Goal: Task Accomplishment & Management: Manage account settings

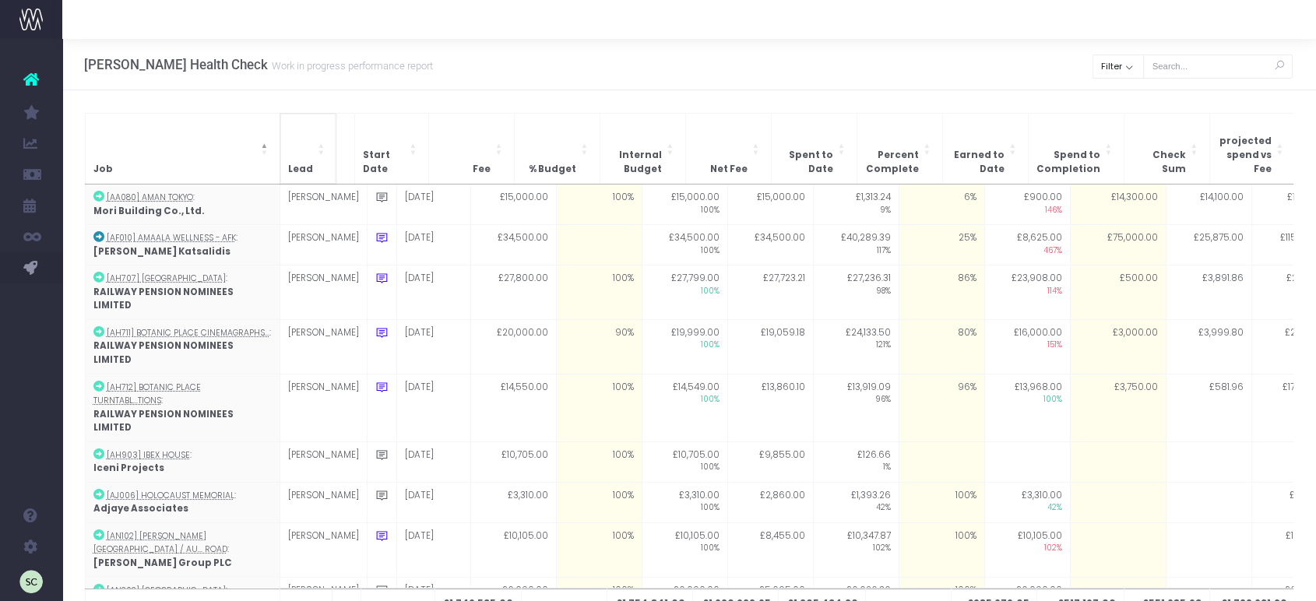
click at [318, 137] on span "Lead: Activate to sort: Activate to sort" at bounding box center [322, 149] width 9 height 70
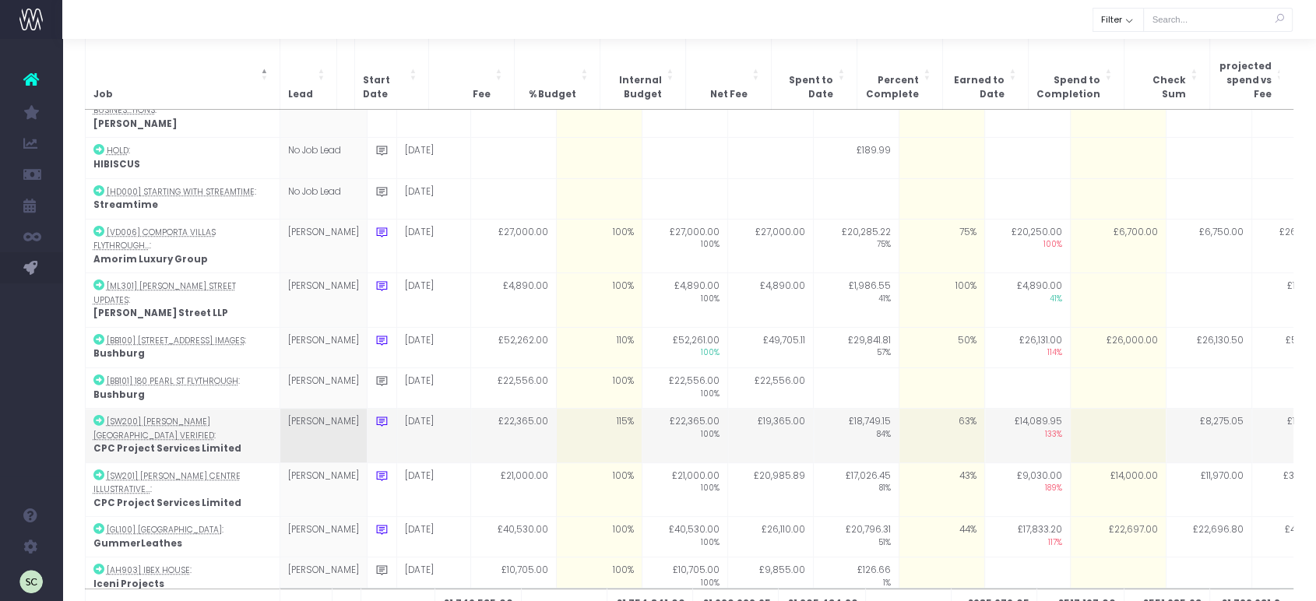
scroll to position [1178, 0]
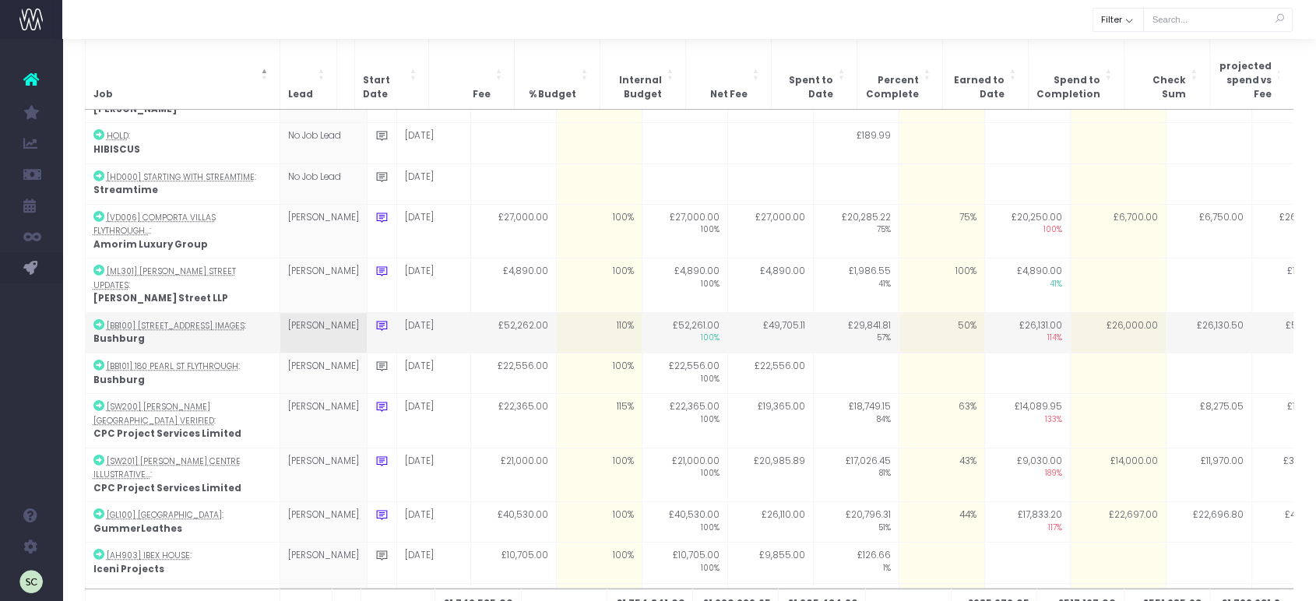
click at [1074, 312] on td "£26,000.00" at bounding box center [1118, 332] width 96 height 40
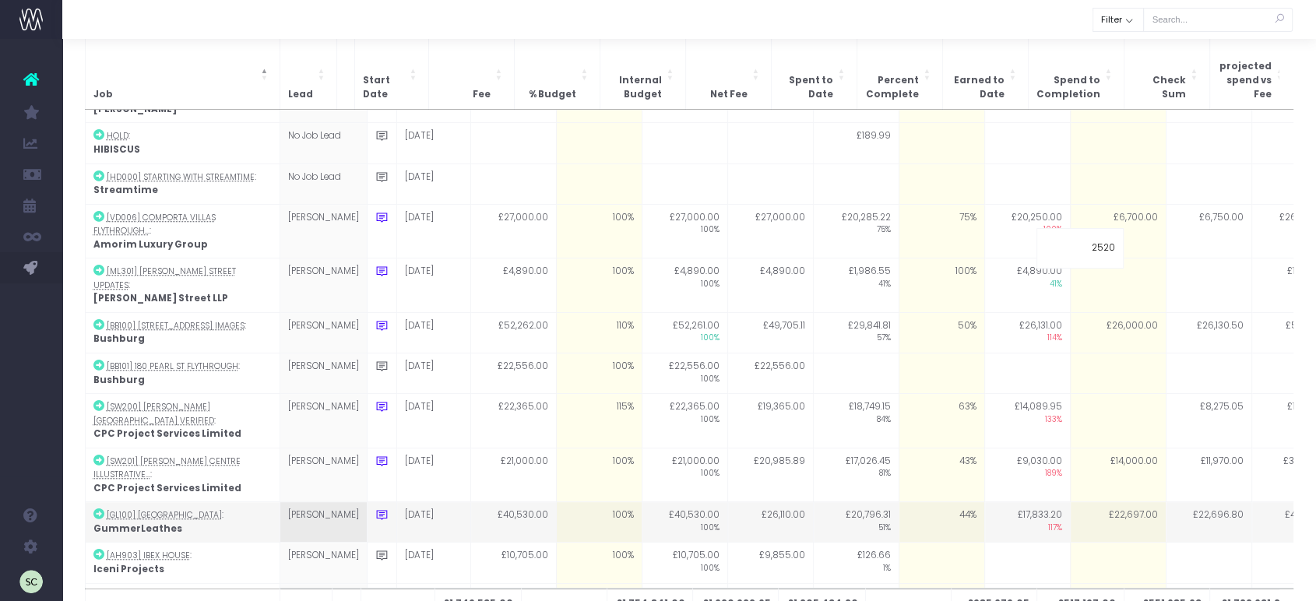
type input "25200"
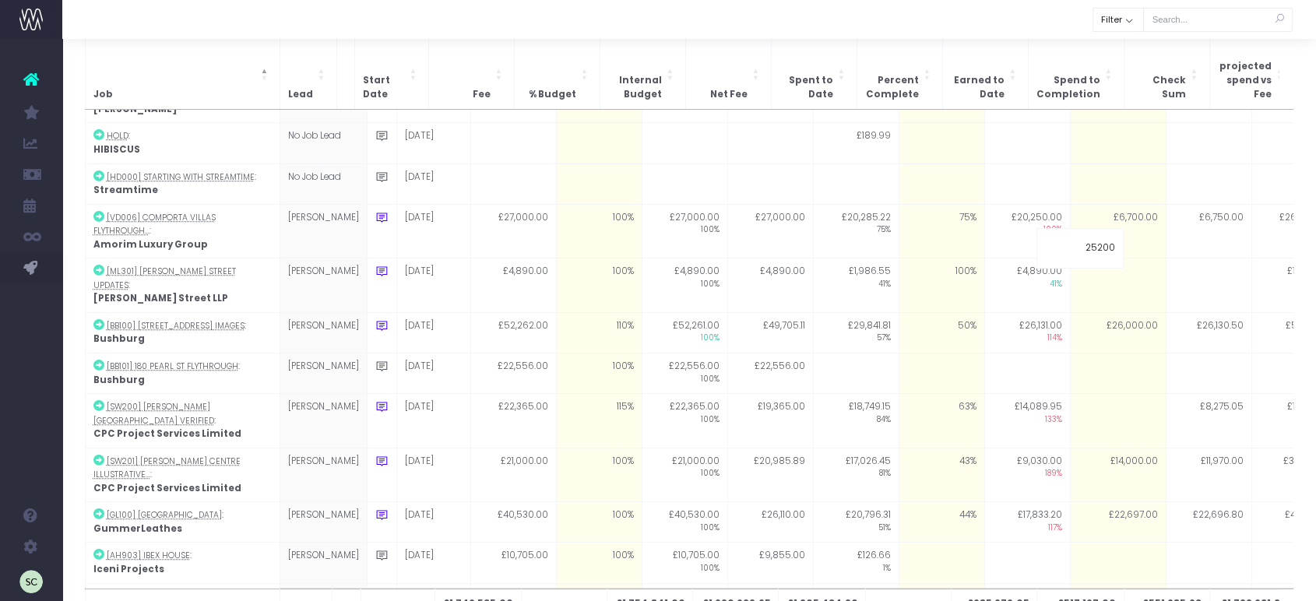
click at [1059, 15] on div at bounding box center [689, 19] width 1254 height 39
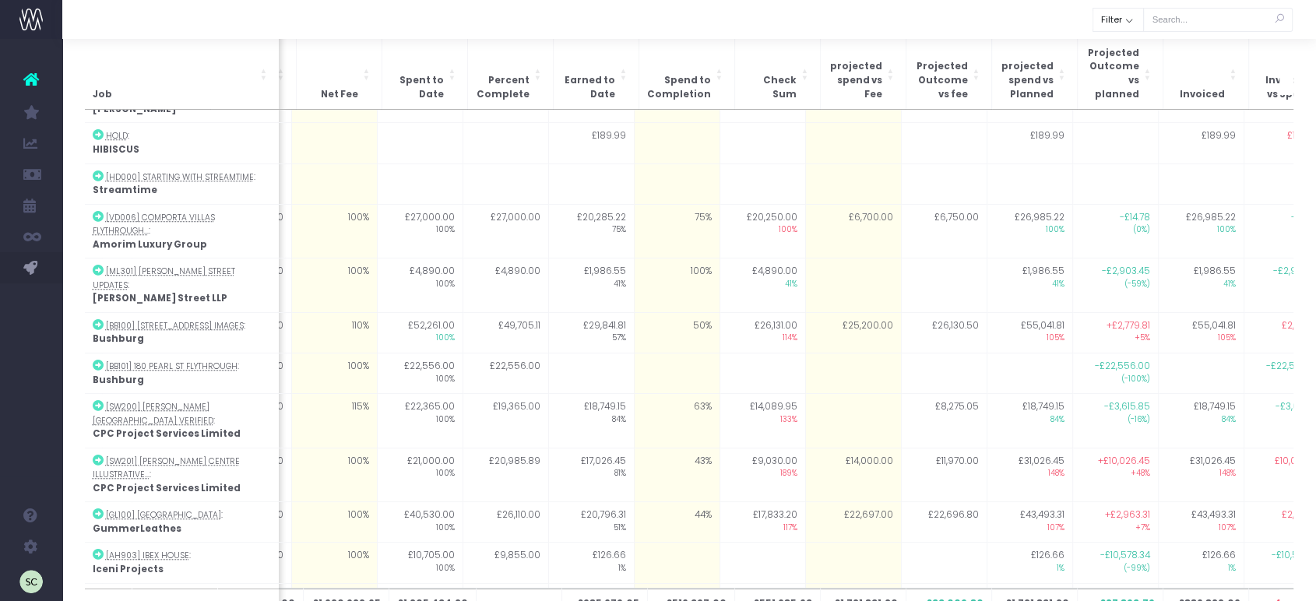
scroll to position [0, 151]
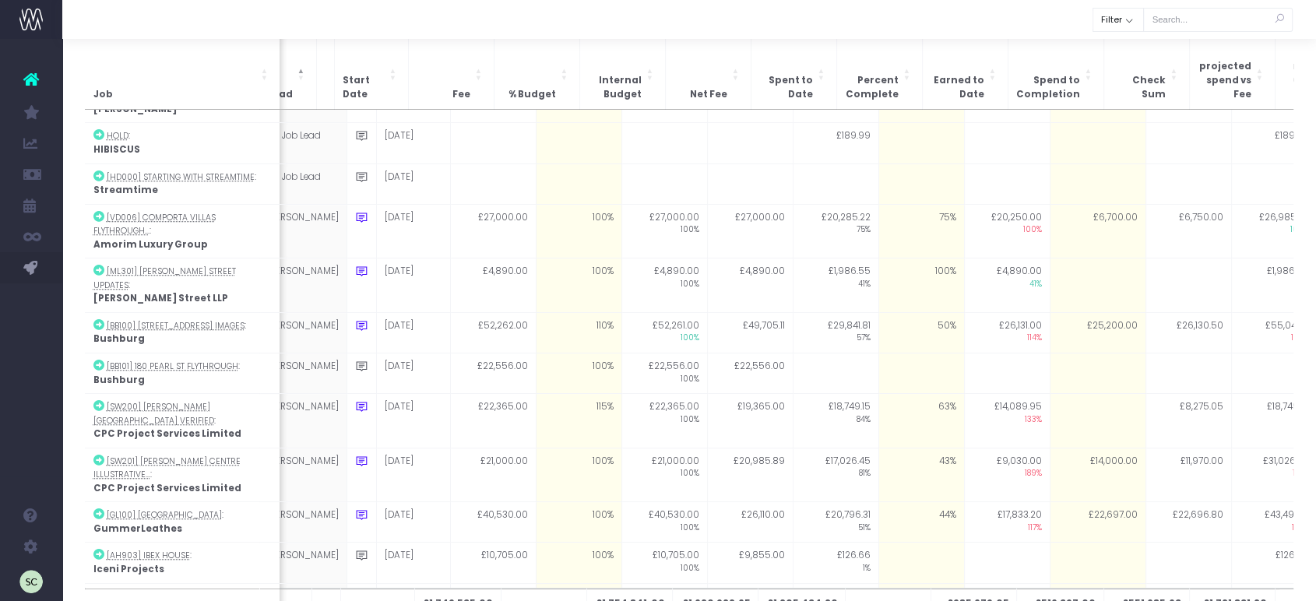
click at [1061, 394] on td at bounding box center [1098, 421] width 96 height 55
type input "3520"
click at [956, 26] on div at bounding box center [689, 19] width 1254 height 39
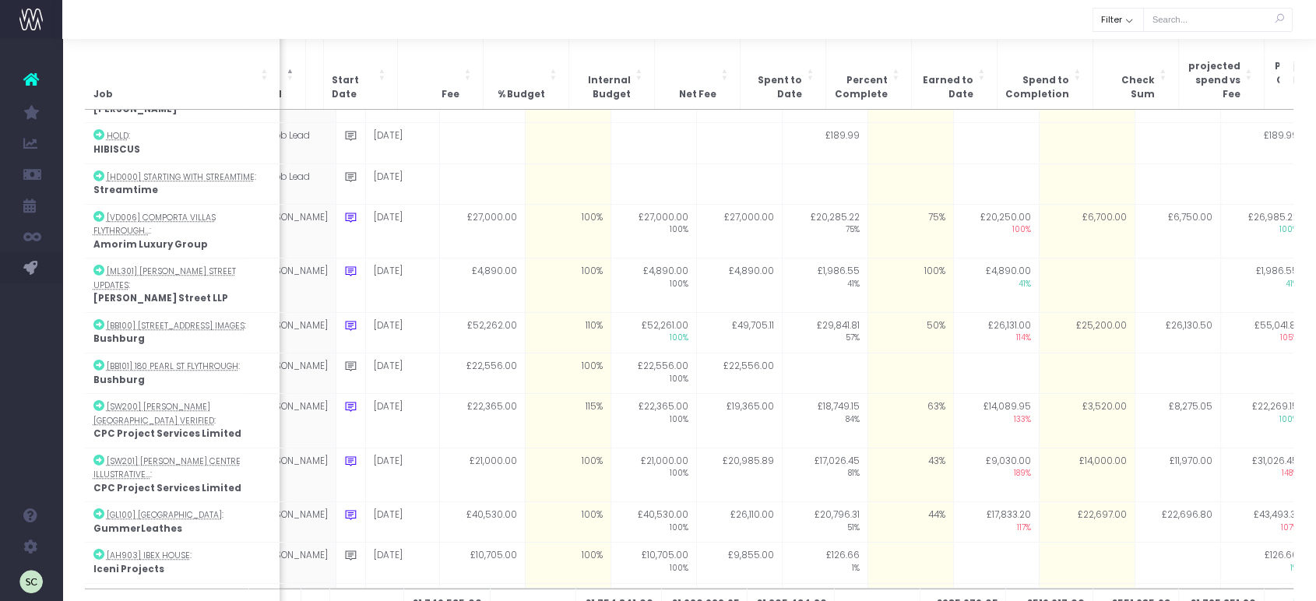
scroll to position [0, 75]
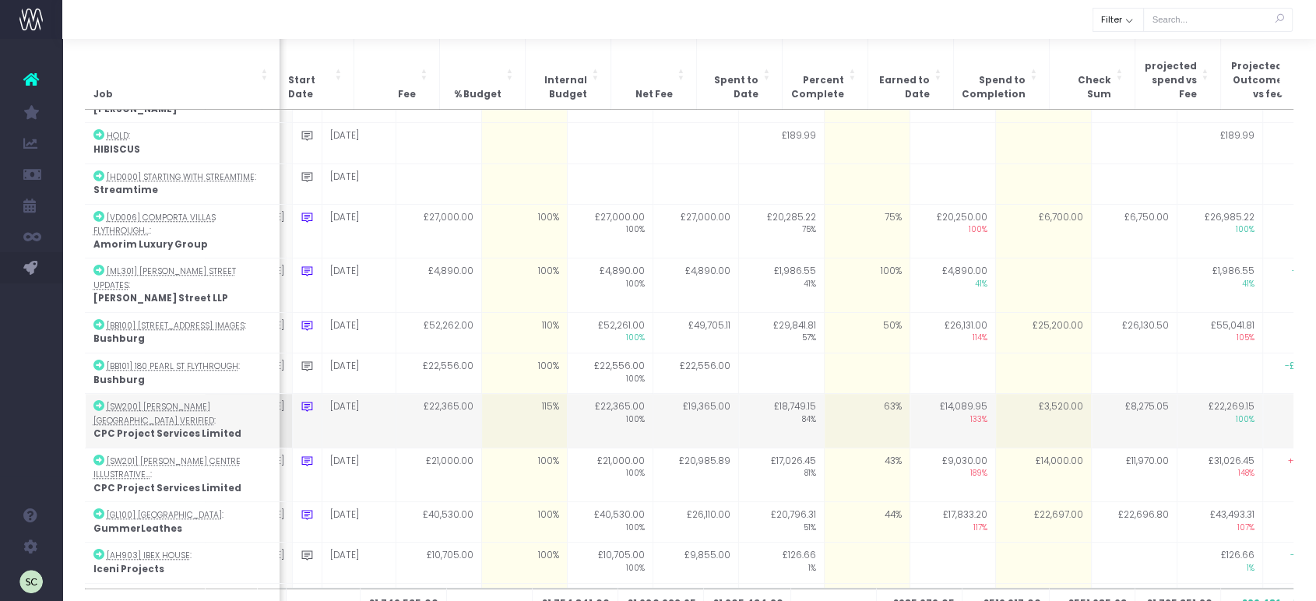
click at [1022, 394] on td "£3,520.00" at bounding box center [1043, 421] width 96 height 55
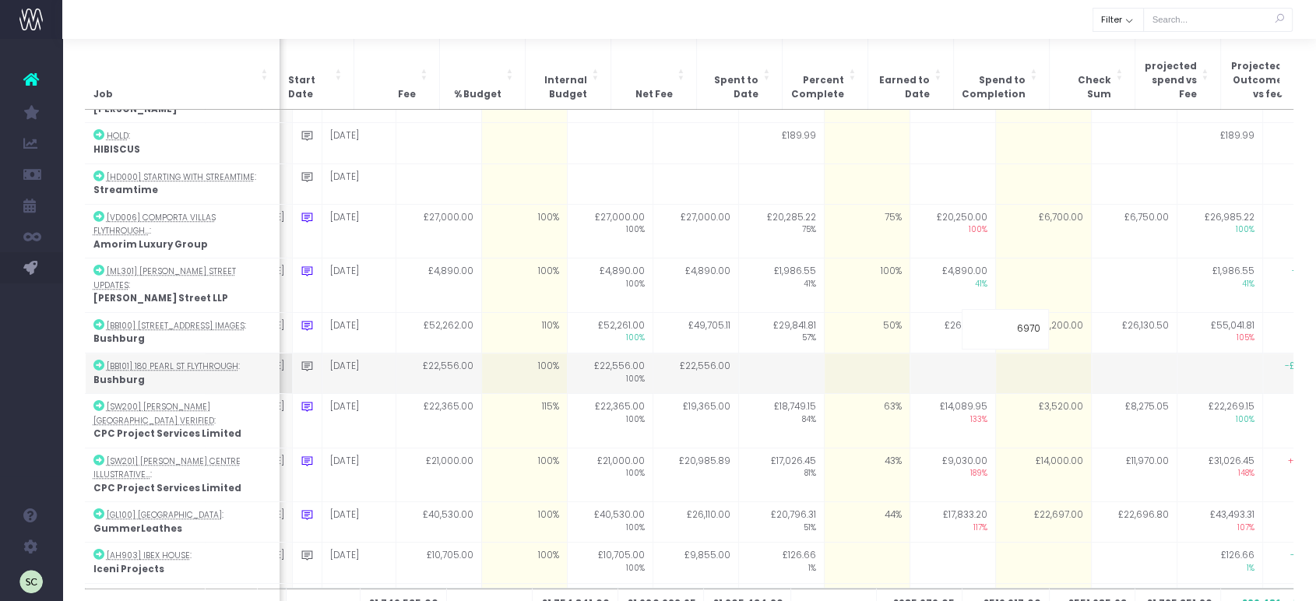
click at [1040, 354] on td at bounding box center [1043, 374] width 96 height 40
type input "0"
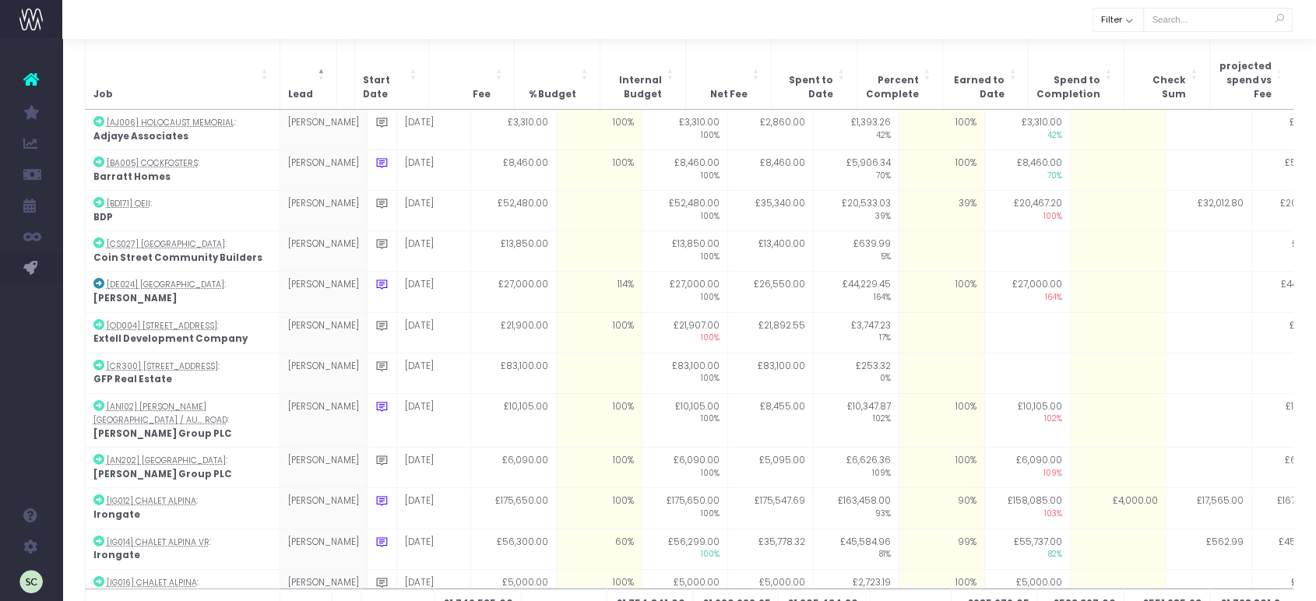
scroll to position [1178, 0]
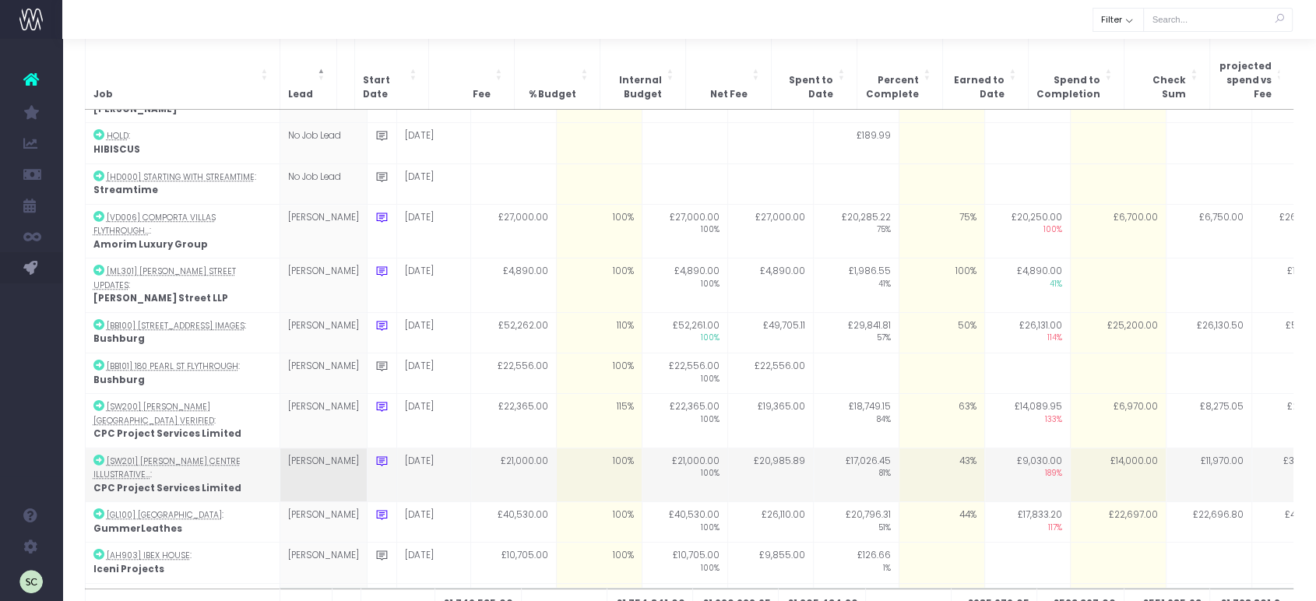
click at [375, 455] on icon at bounding box center [381, 461] width 13 height 13
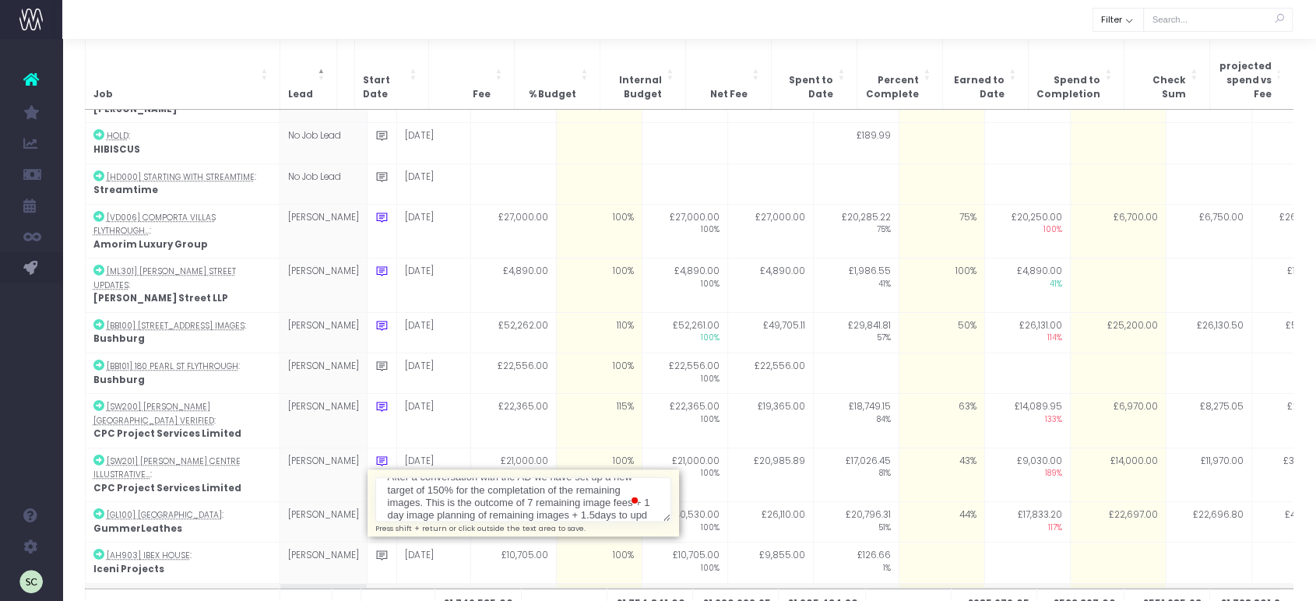
scroll to position [28, 0]
type textarea "After a conversation with the AD we have set up a new target of 150% for the co…"
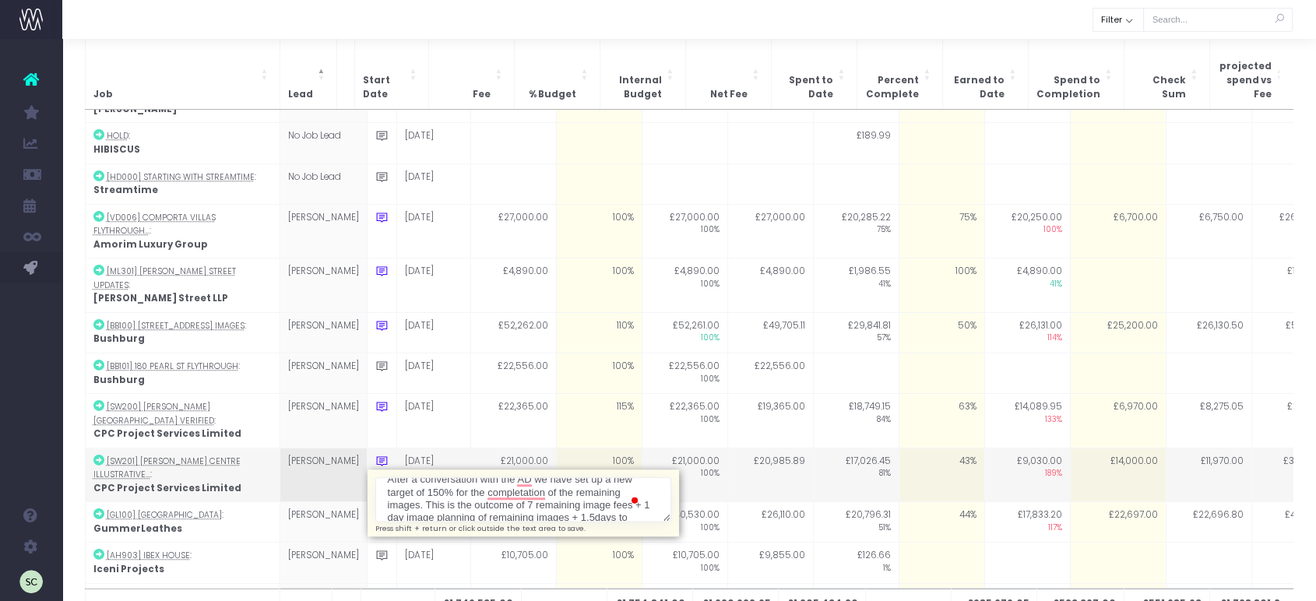
scroll to position [0, 0]
drag, startPoint x: 542, startPoint y: 402, endPoint x: 340, endPoint y: 350, distance: 209.1
click at [367, 448] on td "test going next week Press shift + return or click outside the text area to sav…" at bounding box center [382, 475] width 30 height 55
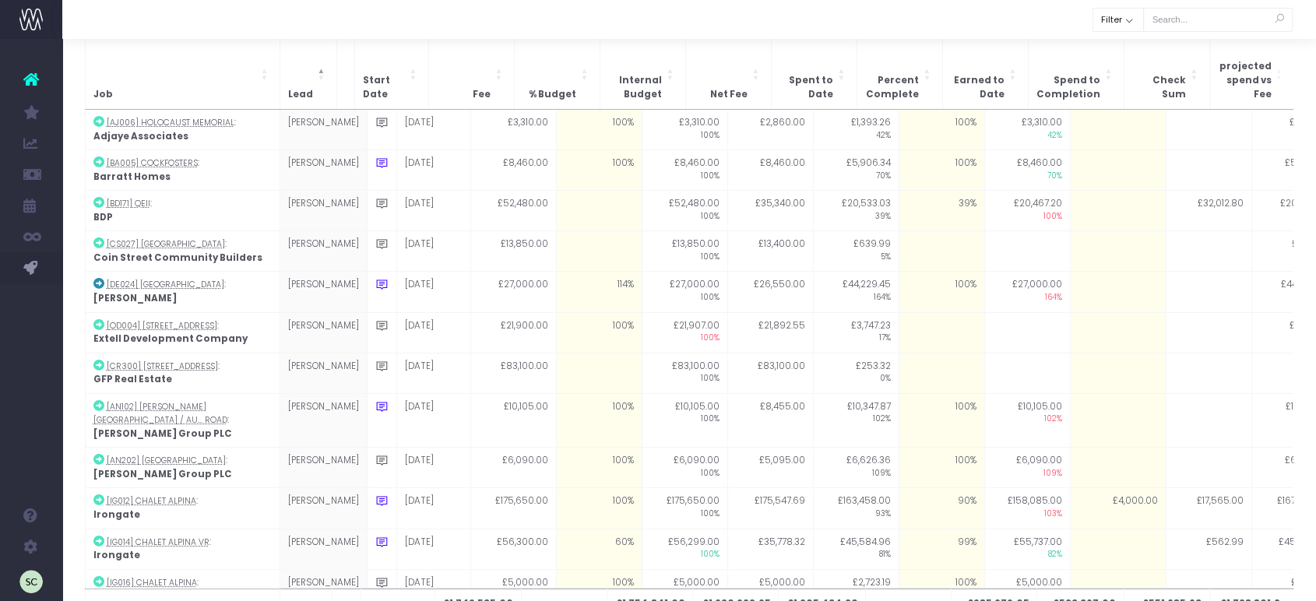
scroll to position [1178, 0]
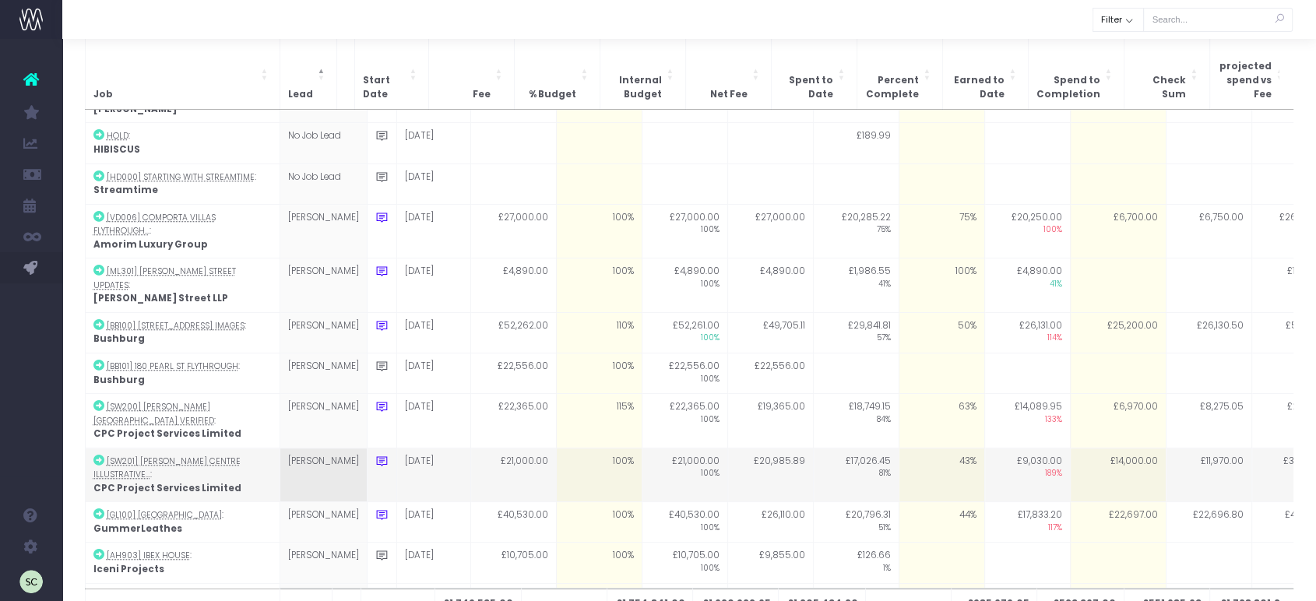
click at [375, 455] on icon at bounding box center [381, 461] width 13 height 13
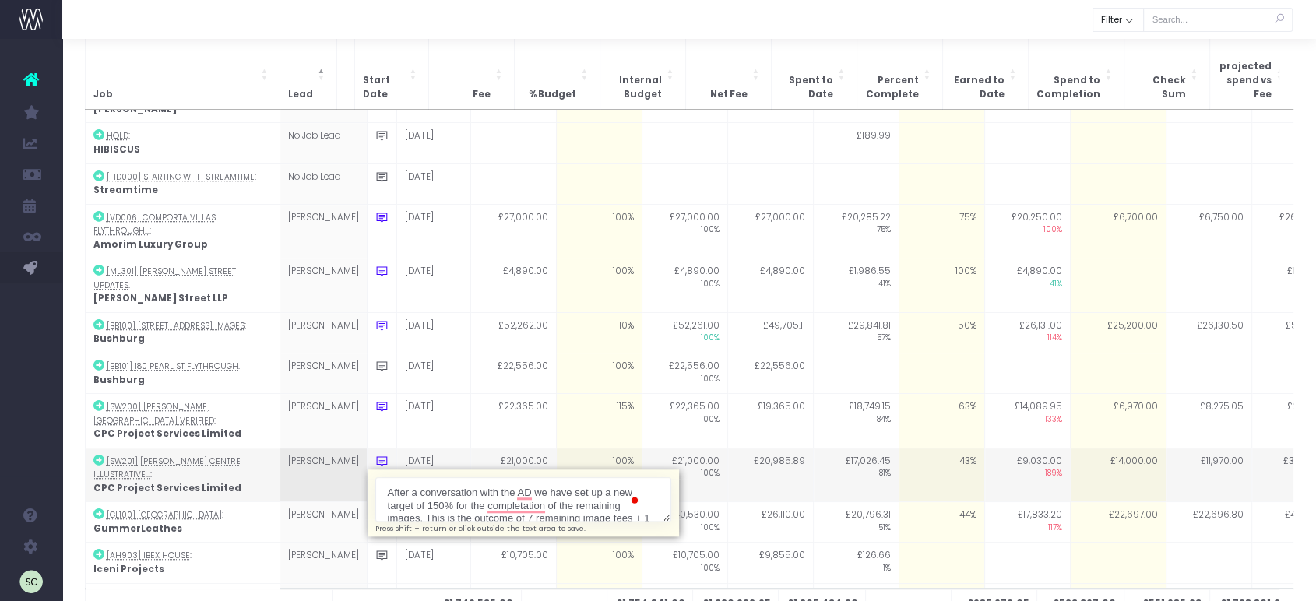
type textarea "After a conversation with the AD, we have set a new target of 150% for the comp…"
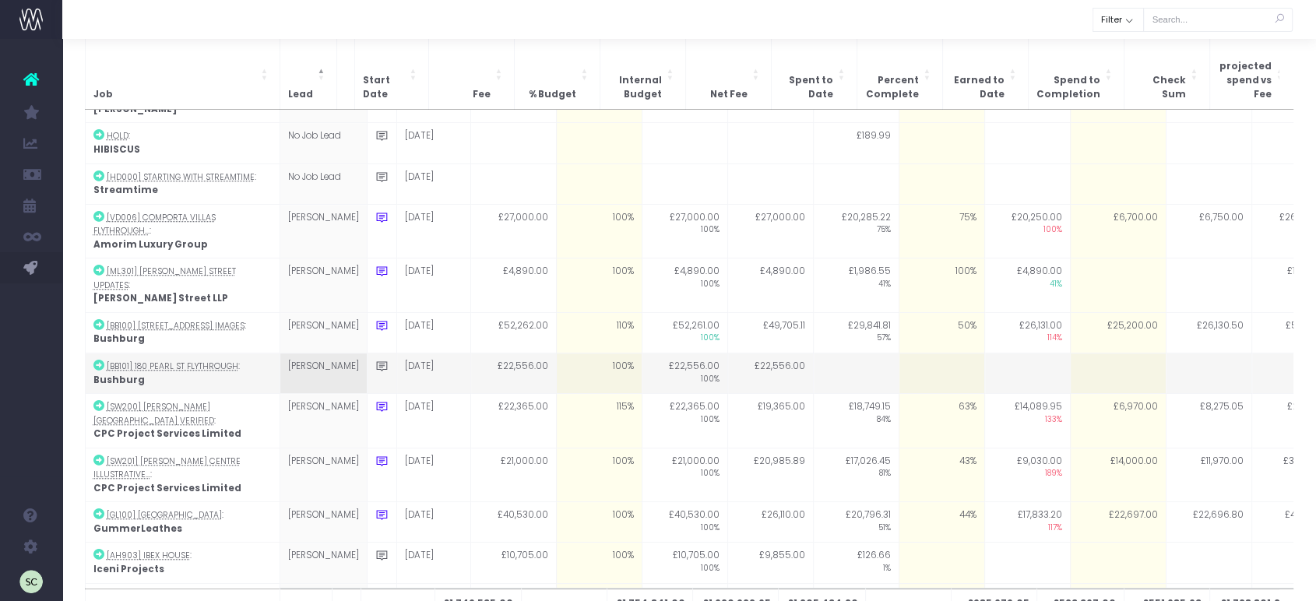
click at [1077, 354] on td at bounding box center [1118, 374] width 96 height 40
type input "0"
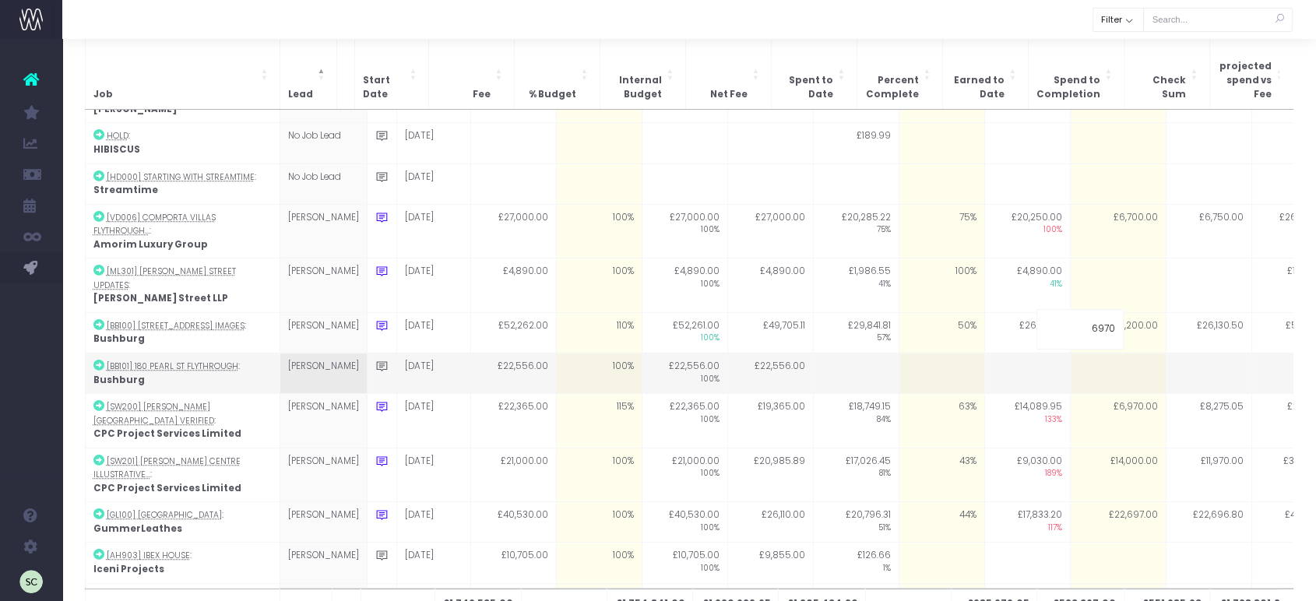
click at [1252, 354] on td at bounding box center [1295, 374] width 86 height 40
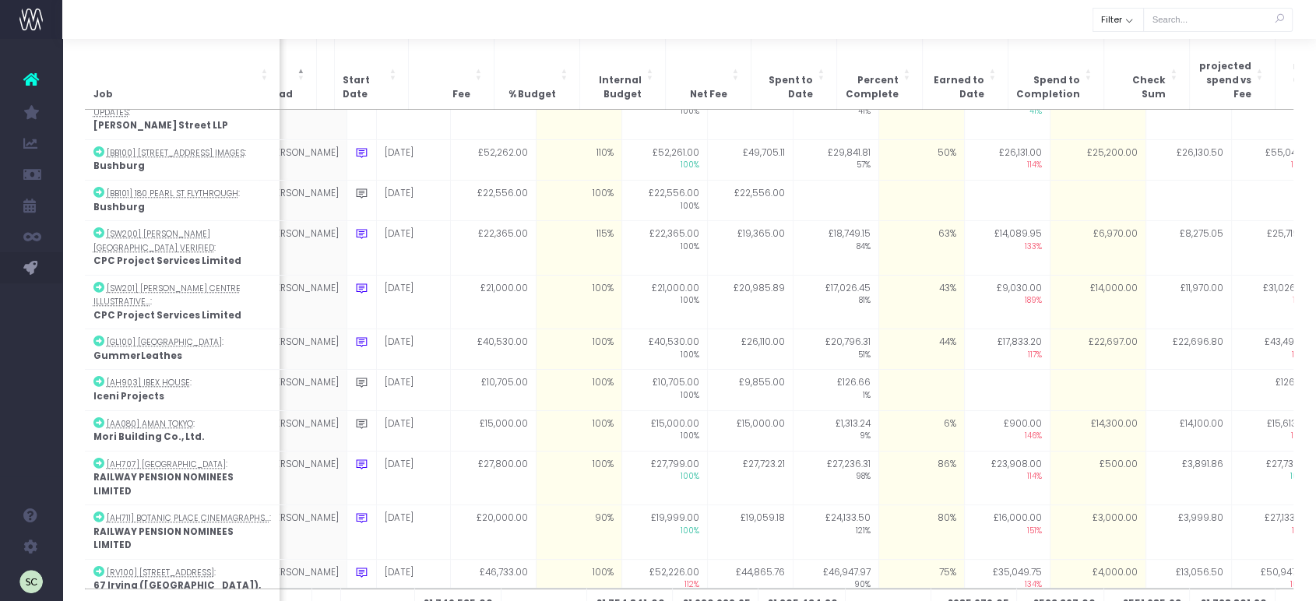
scroll to position [1350, 10]
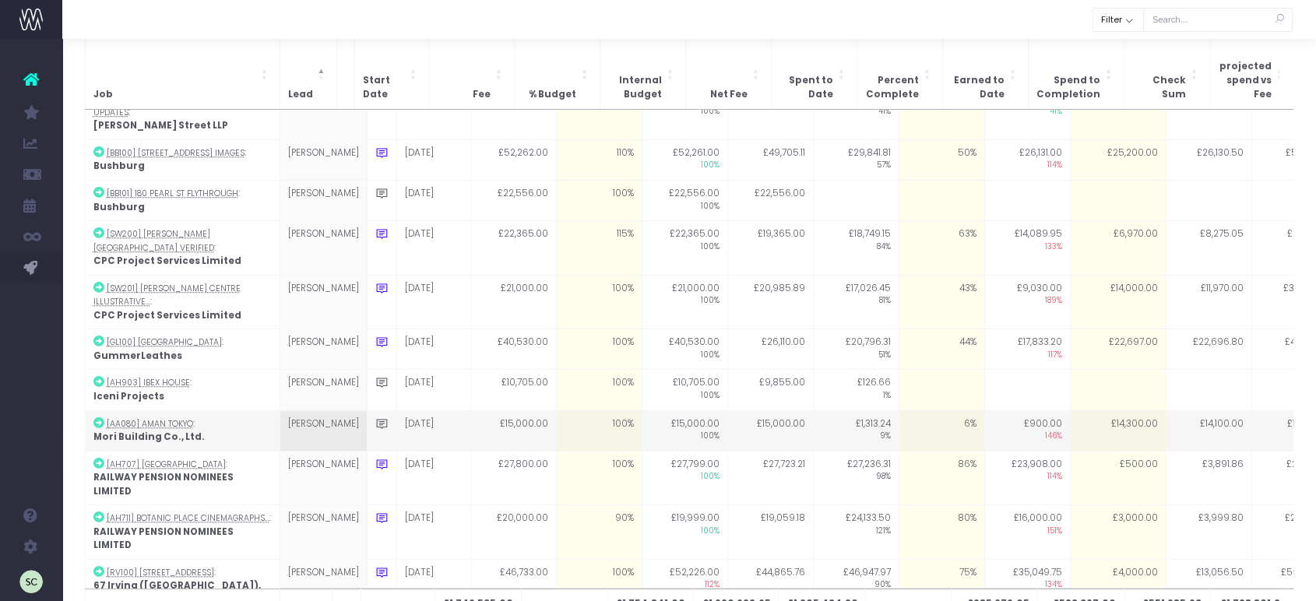
click at [1107, 410] on td "£14,300.00" at bounding box center [1118, 430] width 96 height 40
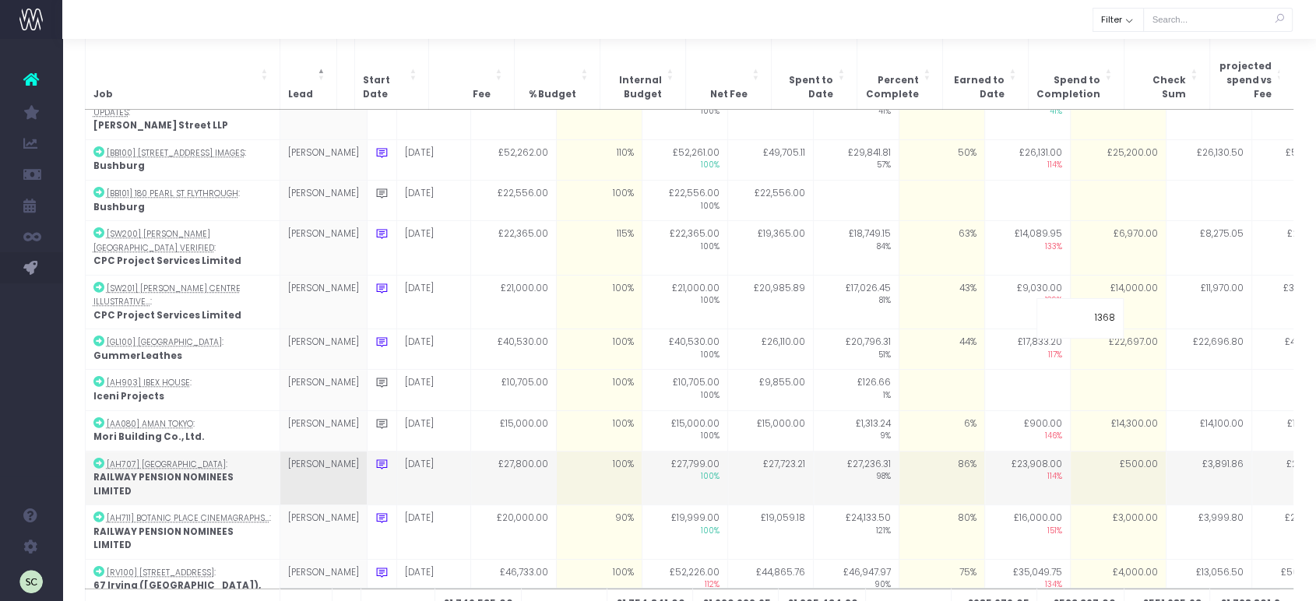
type input "13687"
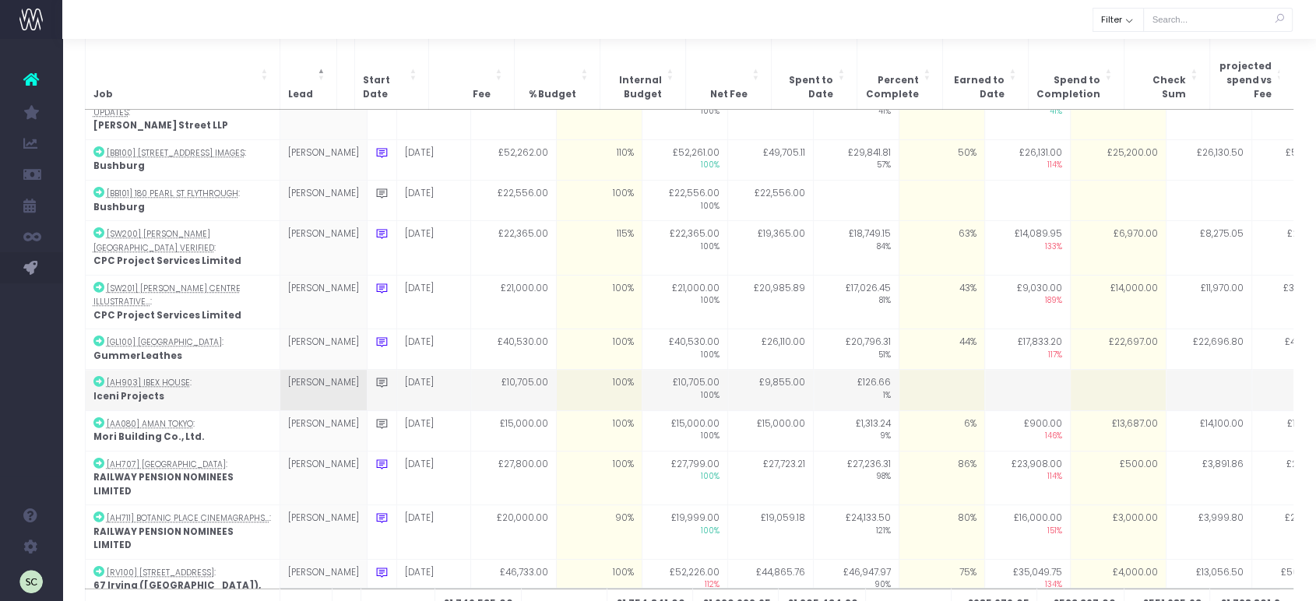
click at [1004, 370] on td at bounding box center [1027, 390] width 86 height 40
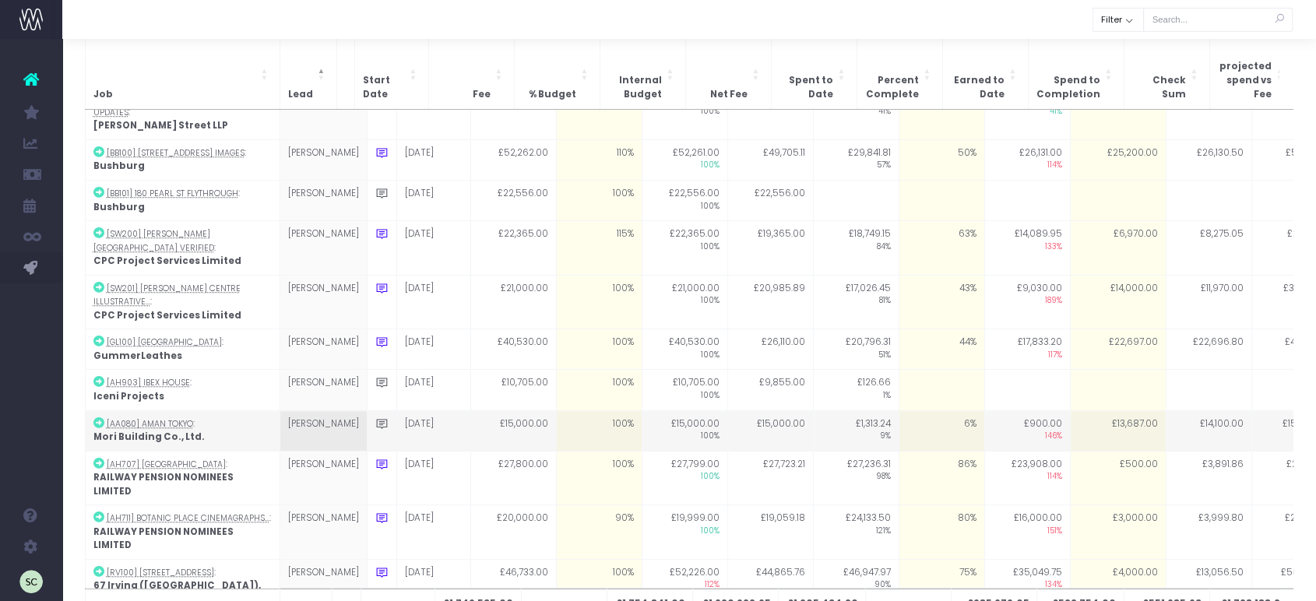
click at [1111, 410] on td "£13,687.00" at bounding box center [1118, 430] width 96 height 40
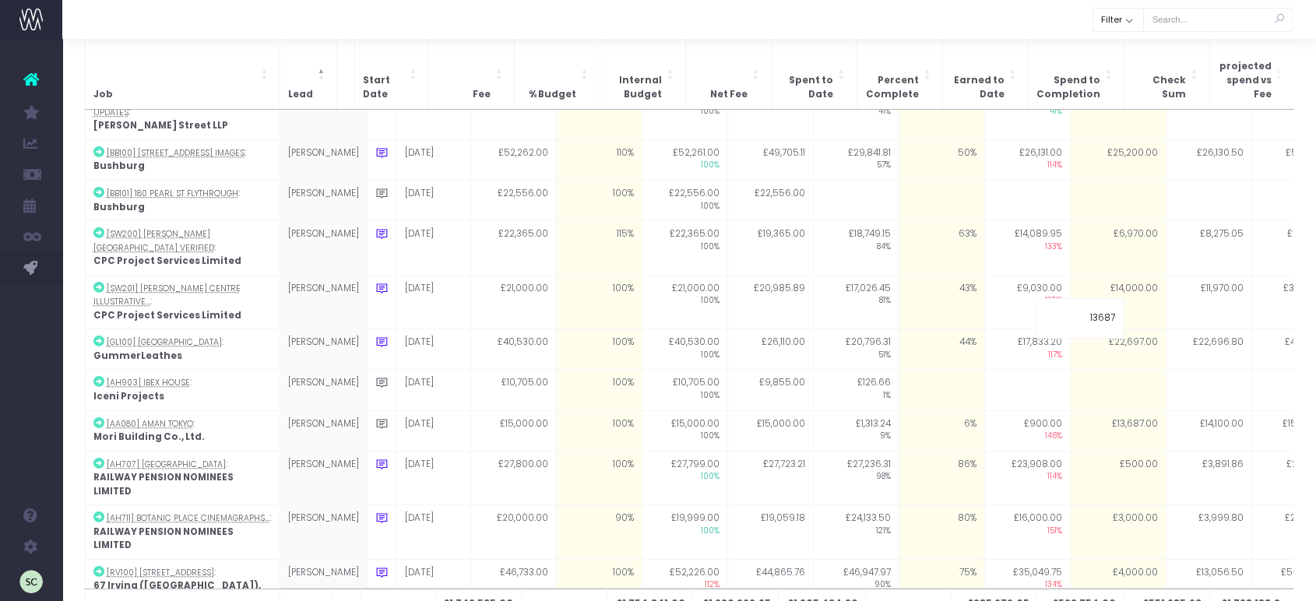
click at [1112, 301] on input "13687" at bounding box center [1080, 318] width 87 height 40
drag, startPoint x: 1103, startPoint y: 301, endPoint x: 1114, endPoint y: 302, distance: 11.7
click at [1114, 302] on input "13687" at bounding box center [1080, 318] width 87 height 40
type input "13650"
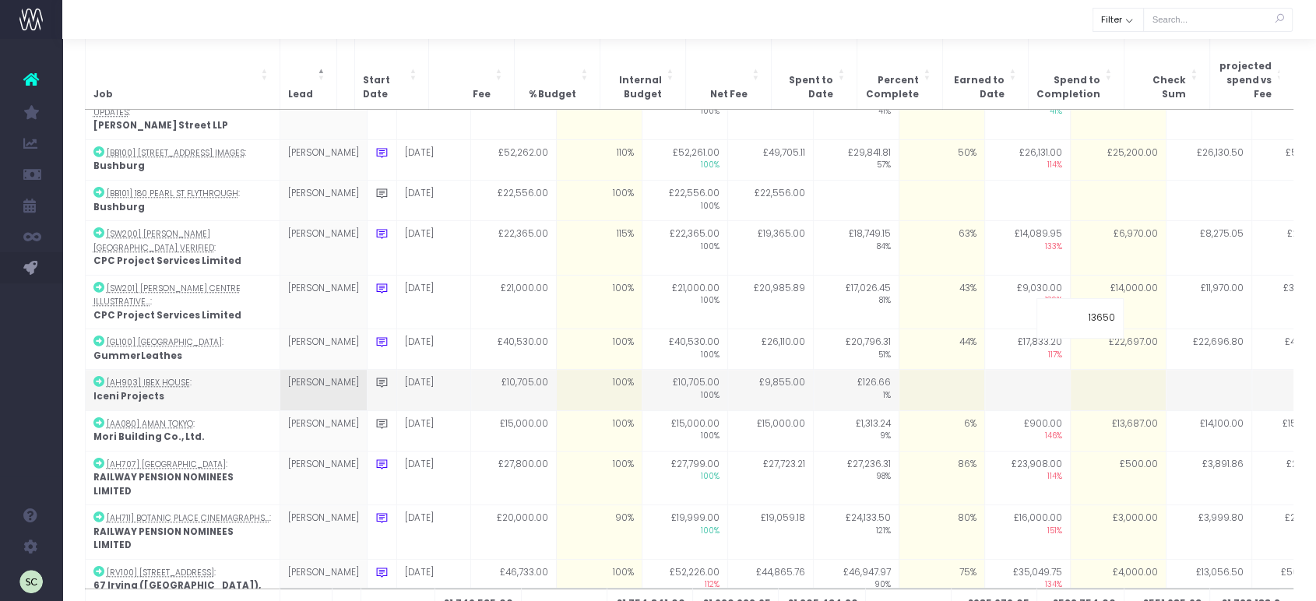
click at [1166, 370] on td at bounding box center [1209, 390] width 86 height 40
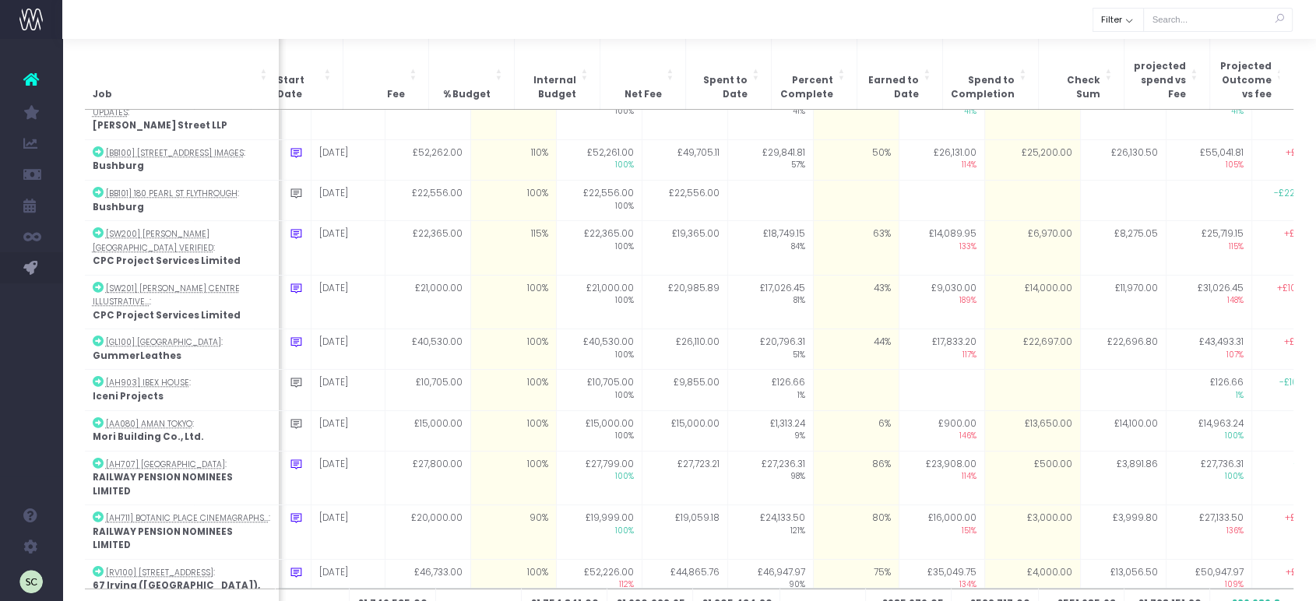
scroll to position [1350, 98]
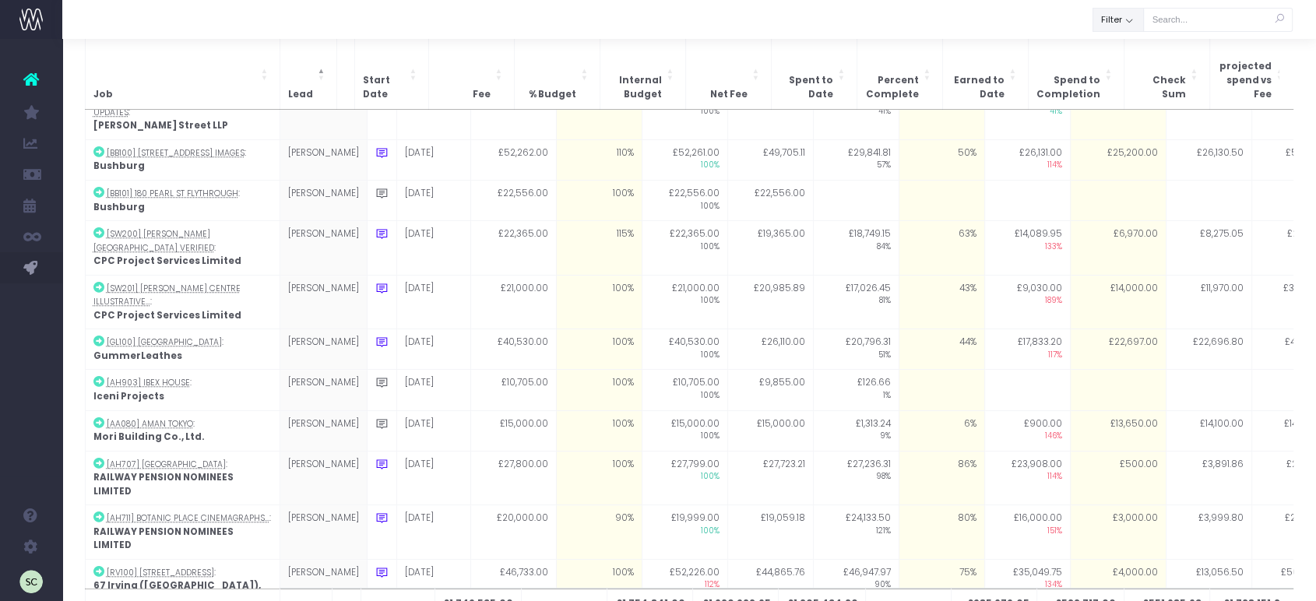
click at [1142, 23] on button "Filter" at bounding box center [1118, 20] width 51 height 24
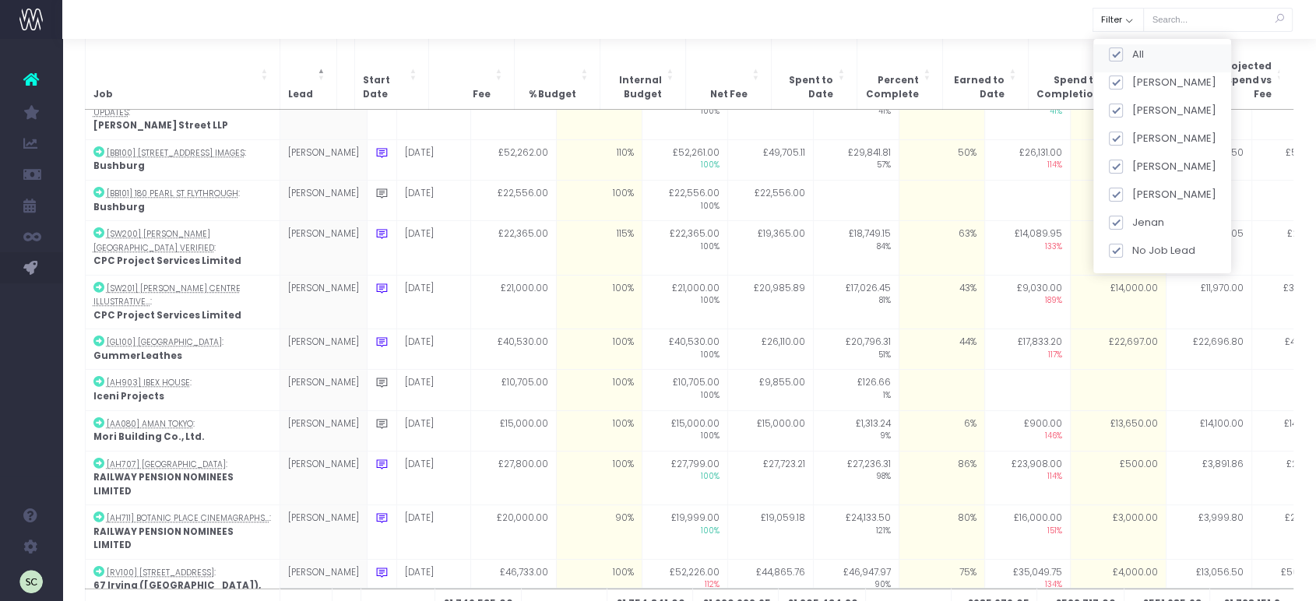
click at [1118, 55] on span at bounding box center [1115, 55] width 14 height 14
click at [1132, 55] on input "All" at bounding box center [1137, 52] width 10 height 10
checkbox input "false"
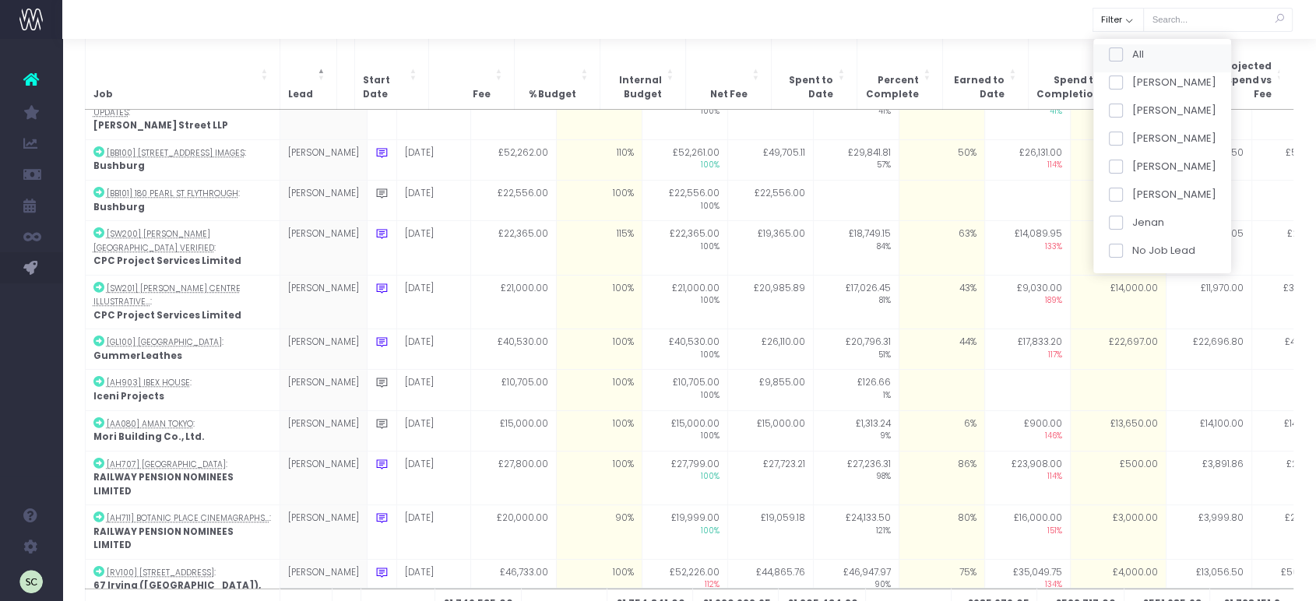
checkbox input "false"
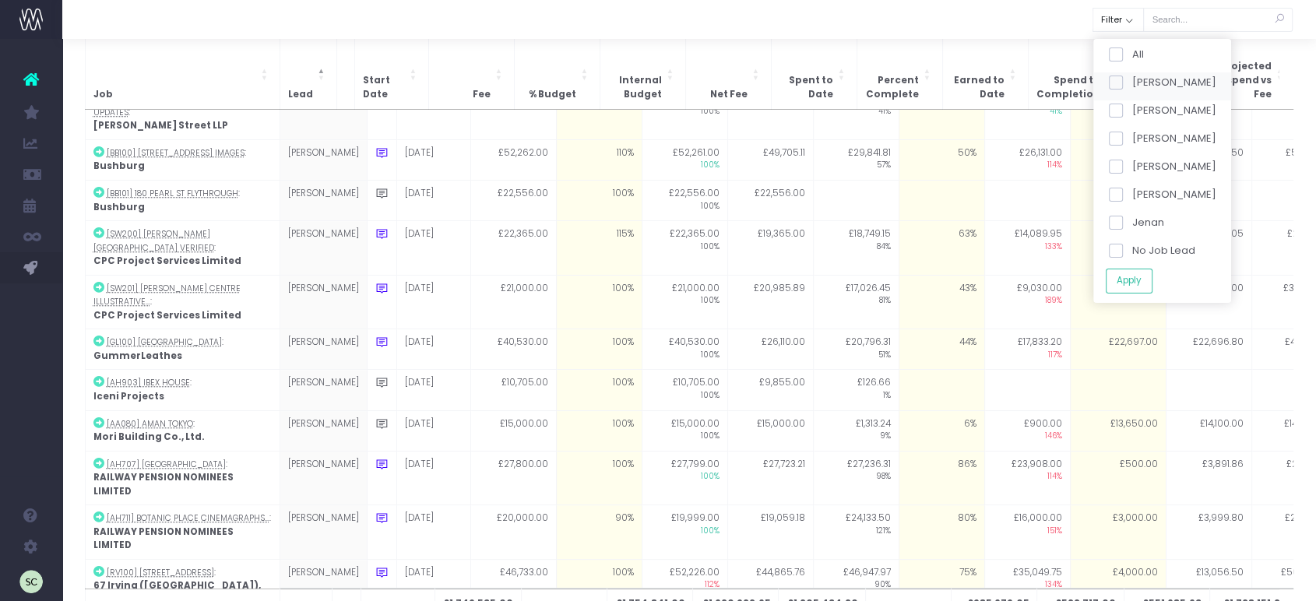
click at [1121, 85] on span at bounding box center [1115, 83] width 14 height 14
click at [1132, 85] on input "[PERSON_NAME]" at bounding box center [1137, 80] width 10 height 10
checkbox input "true"
click at [1127, 285] on button "Apply" at bounding box center [1128, 282] width 47 height 26
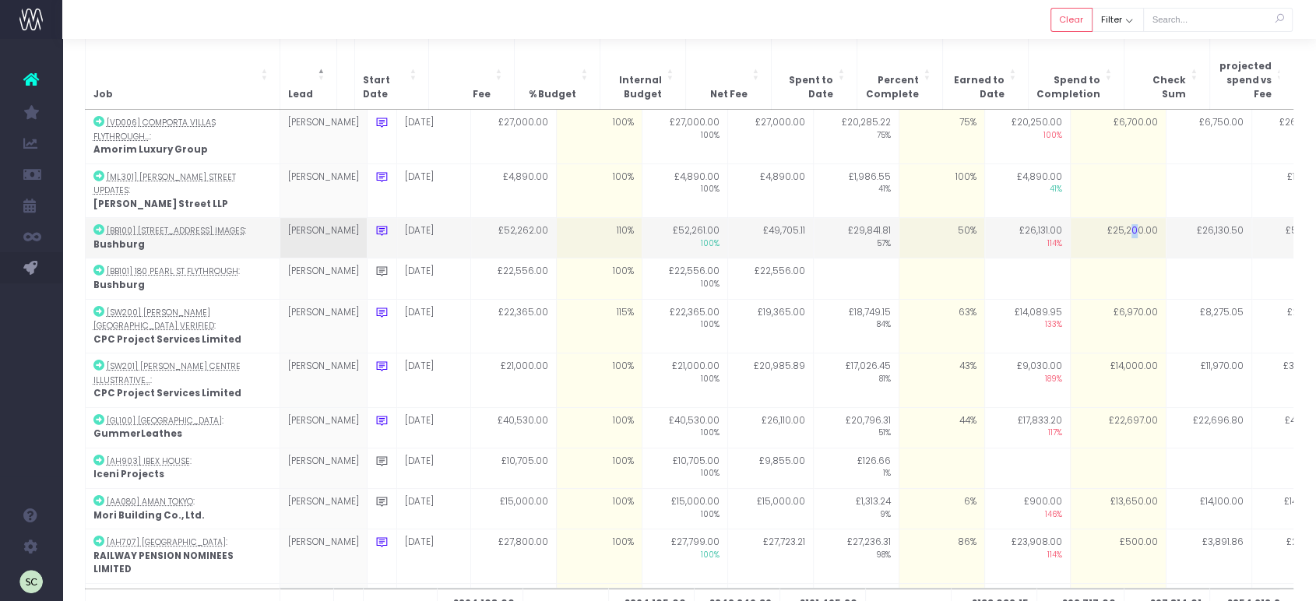
click at [1094, 218] on td "£25,200.00" at bounding box center [1118, 238] width 96 height 40
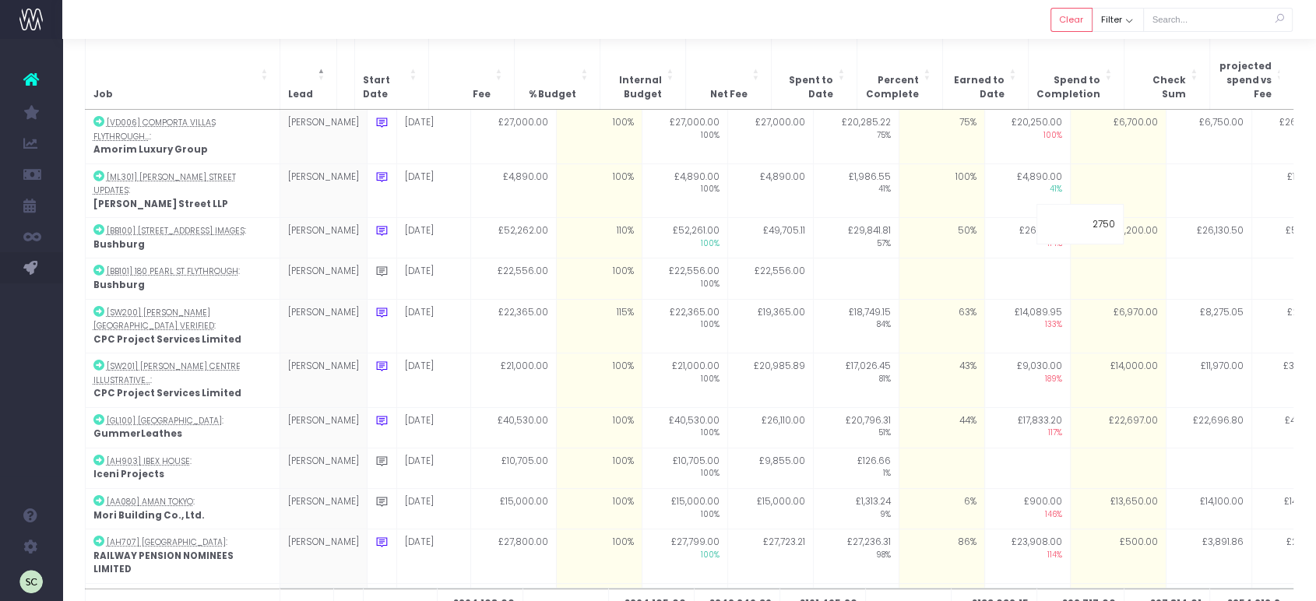
type input "27500"
click at [1006, 30] on div at bounding box center [689, 19] width 1254 height 39
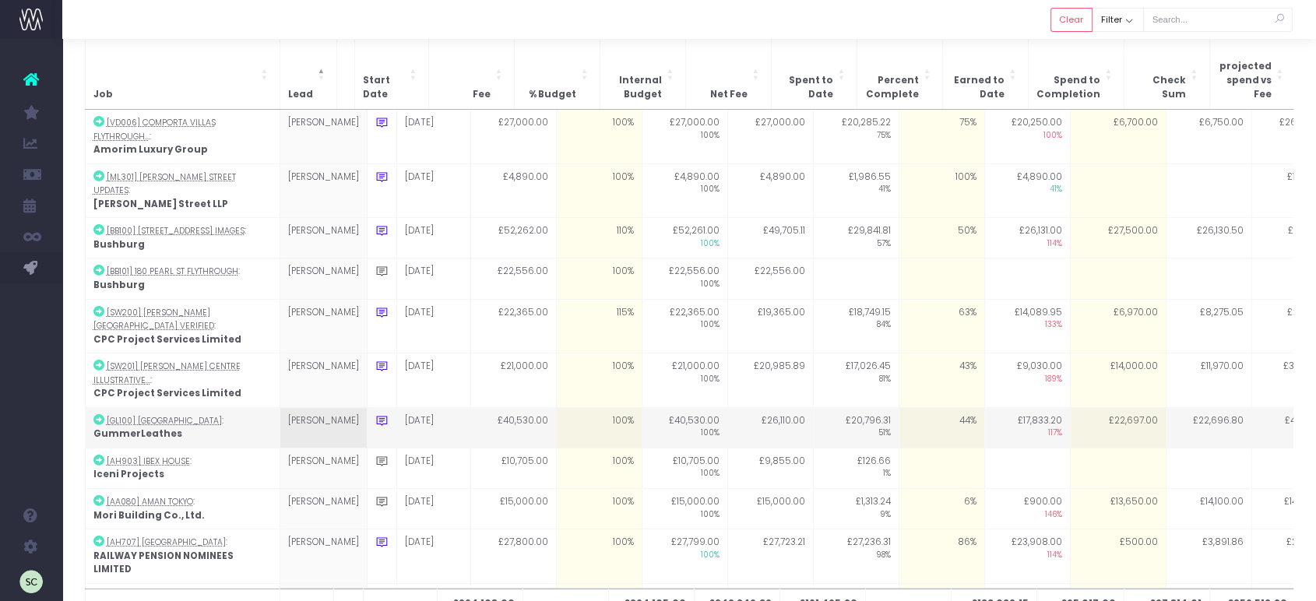
click at [1100, 407] on td "£22,697.00" at bounding box center [1118, 427] width 96 height 40
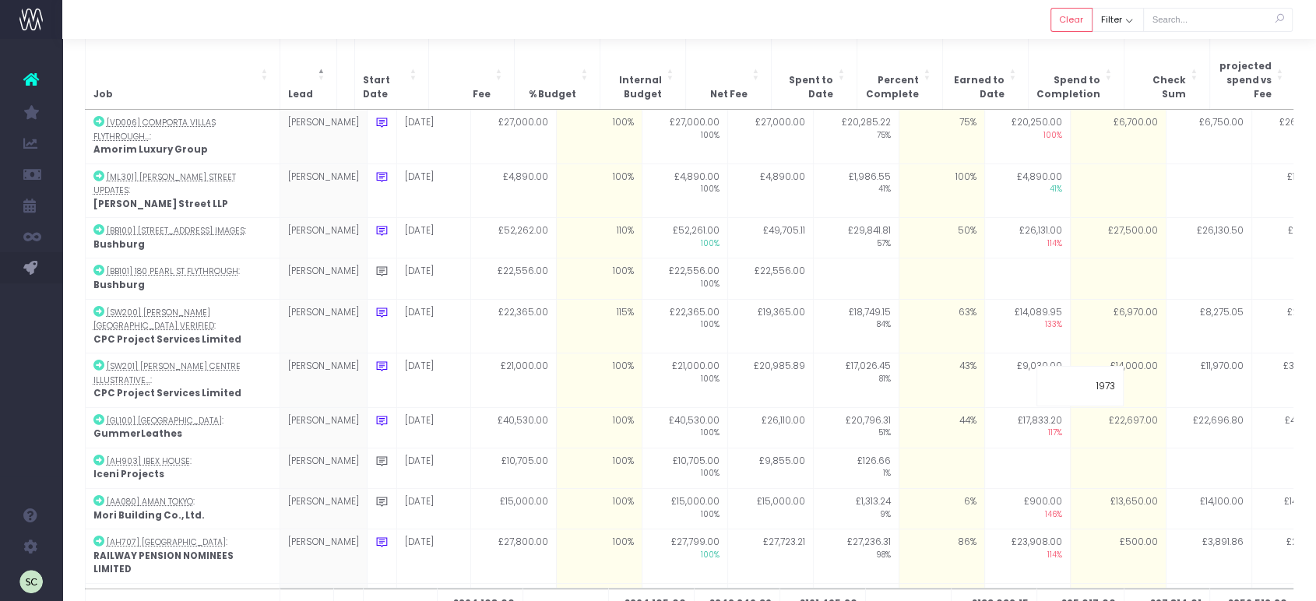
type input "19730"
click at [1025, 24] on div at bounding box center [689, 19] width 1254 height 39
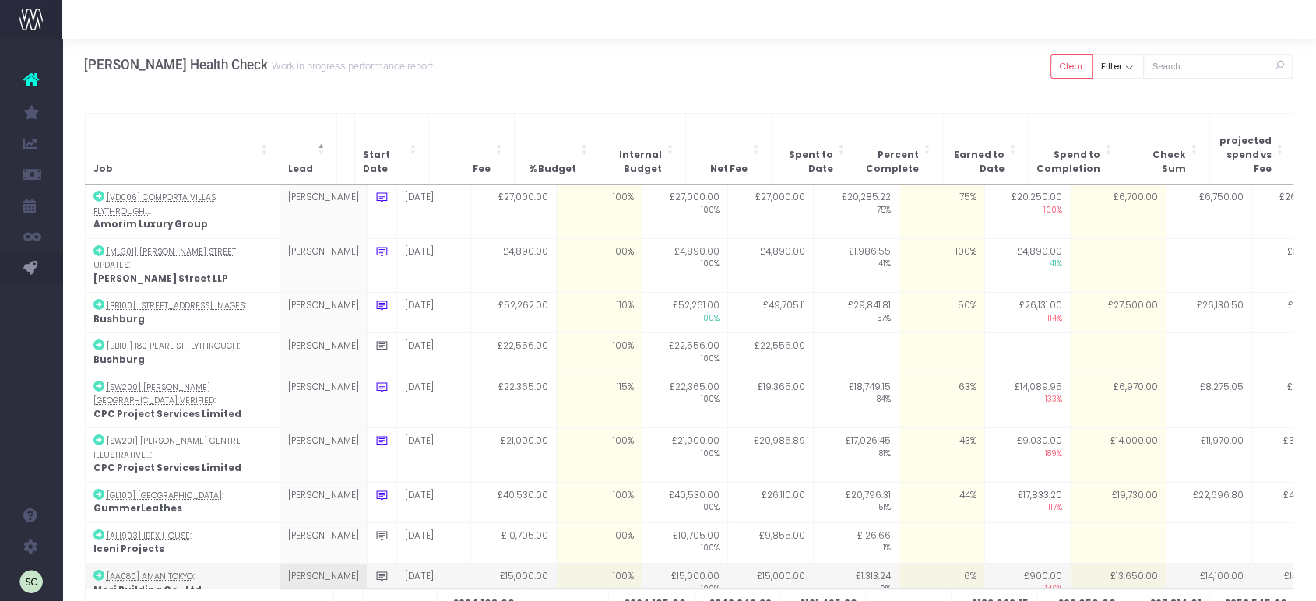
scroll to position [68, 0]
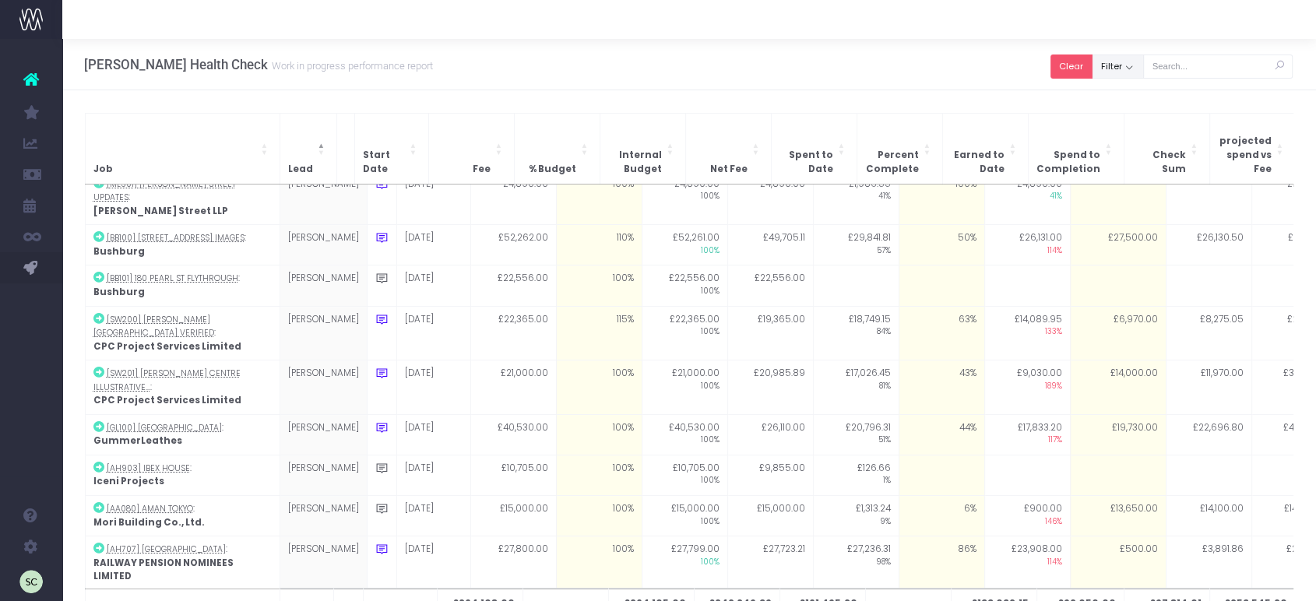
drag, startPoint x: 1078, startPoint y: 65, endPoint x: 1132, endPoint y: 71, distance: 54.8
click at [1079, 65] on button "Clear" at bounding box center [1072, 67] width 42 height 24
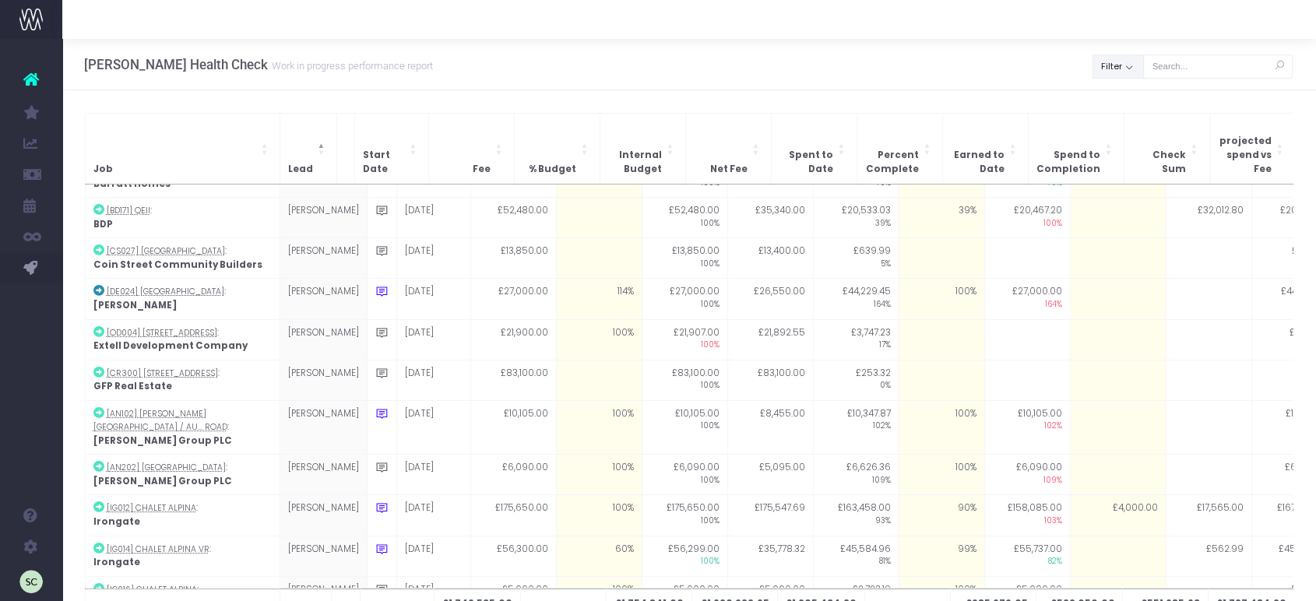
scroll to position [0, 0]
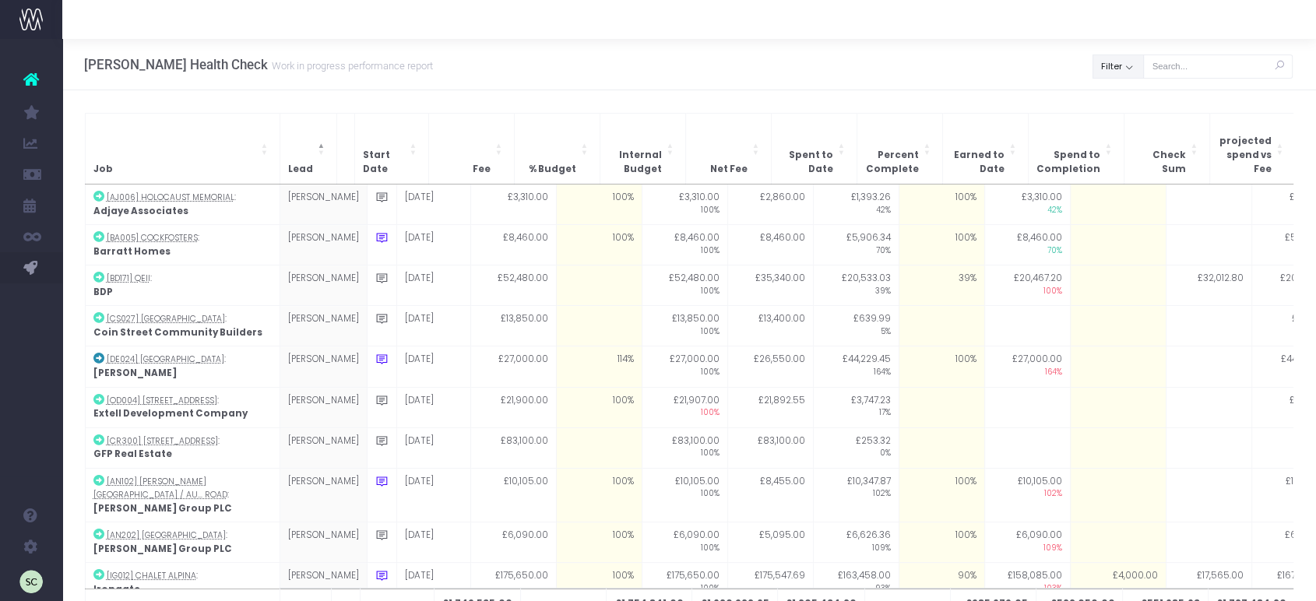
click at [1135, 62] on button "Filter" at bounding box center [1118, 67] width 51 height 24
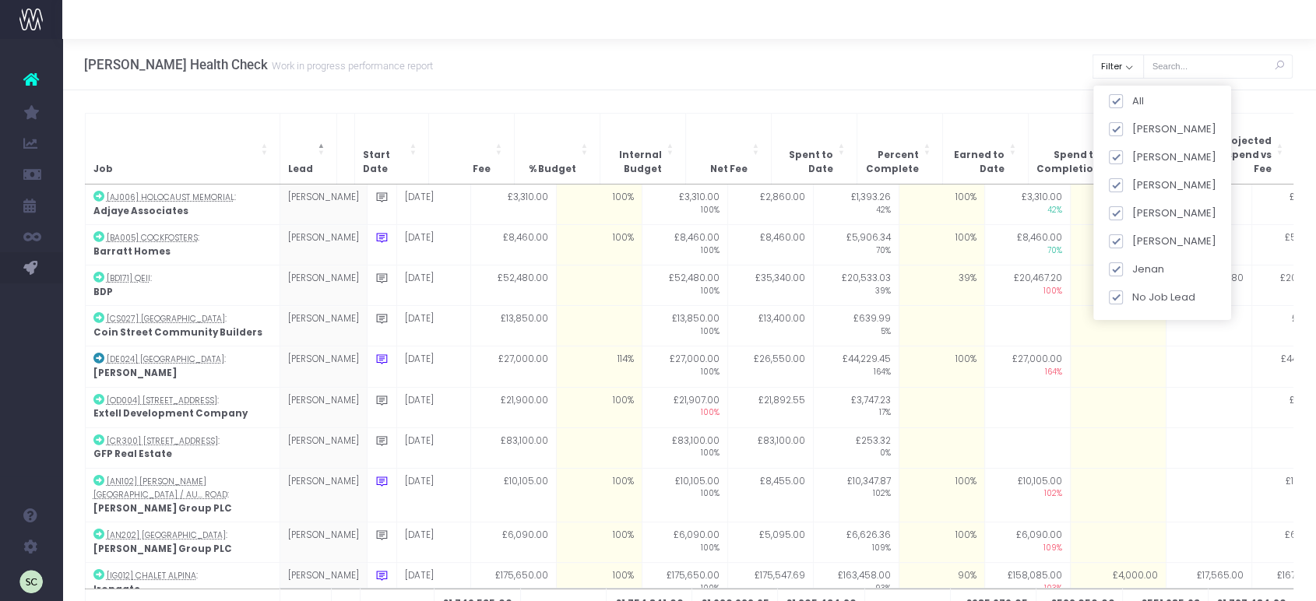
click at [1009, 64] on div "[PERSON_NAME] Health Check Work in progress performance report Clear Filter All…" at bounding box center [689, 64] width 1254 height 51
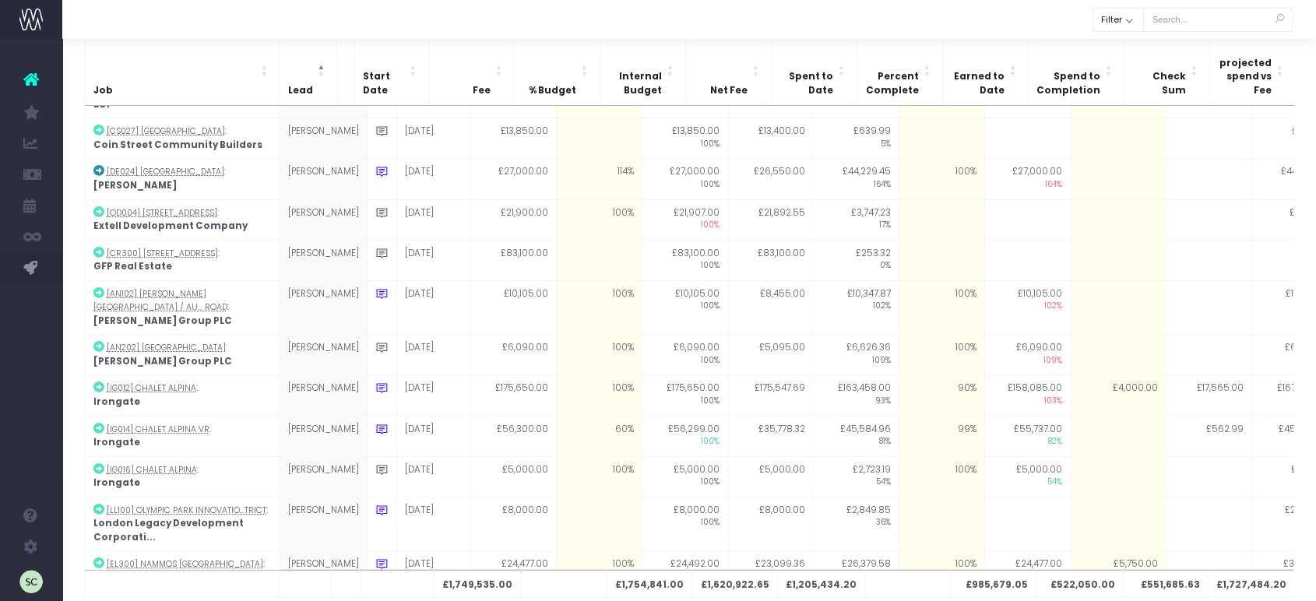
scroll to position [50, 0]
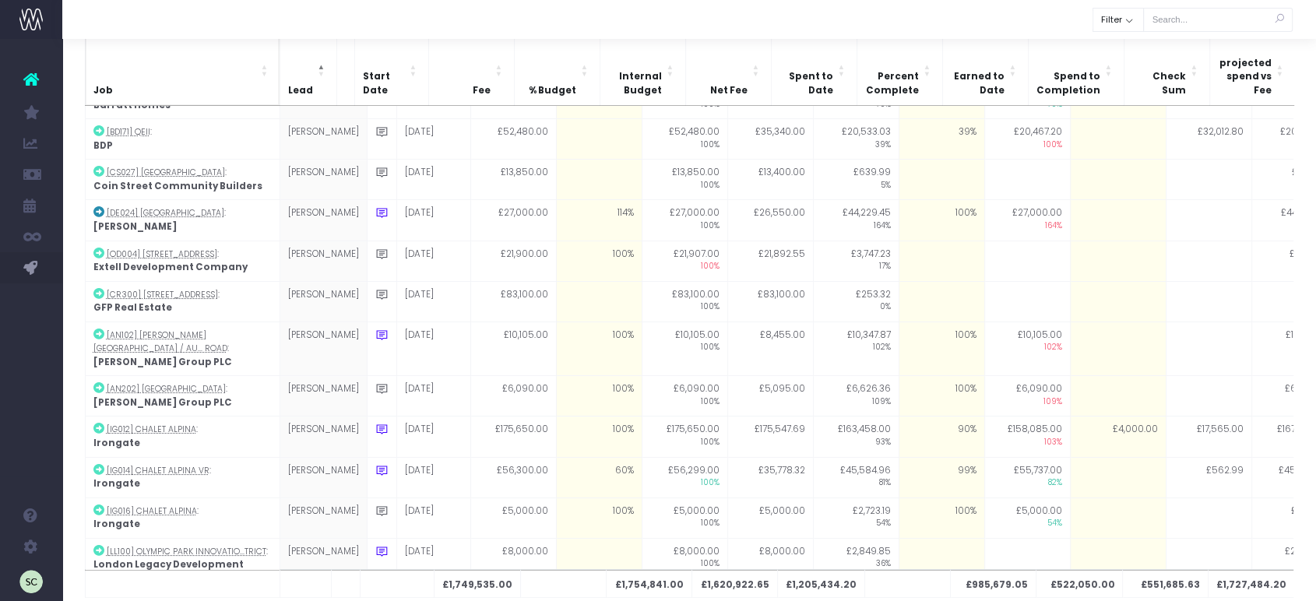
click at [139, 79] on th "Job" at bounding box center [182, 70] width 195 height 71
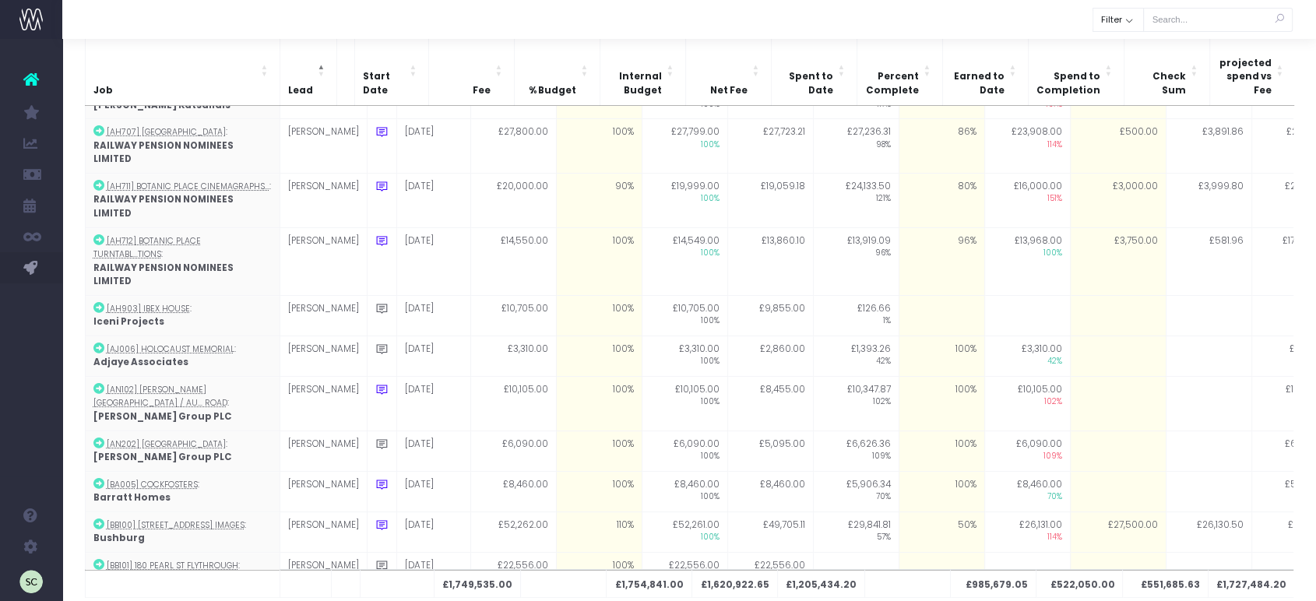
scroll to position [0, 0]
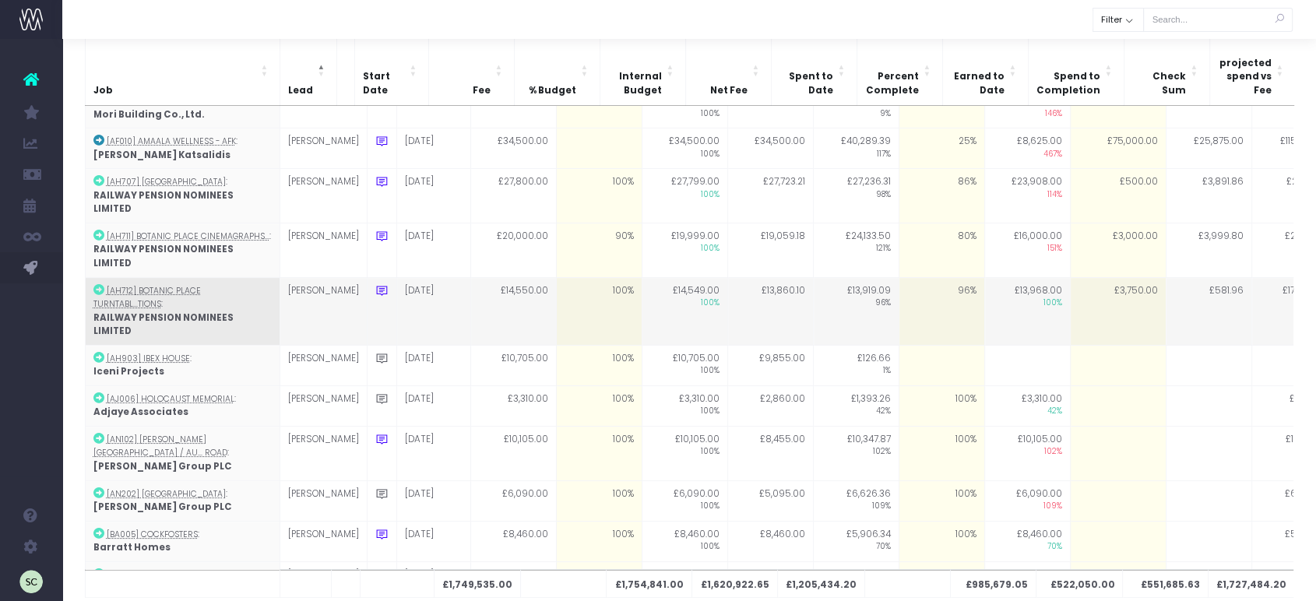
click at [201, 285] on abbr "[AH712] Botanic Place Turntabl...tions" at bounding box center [146, 298] width 107 height 26
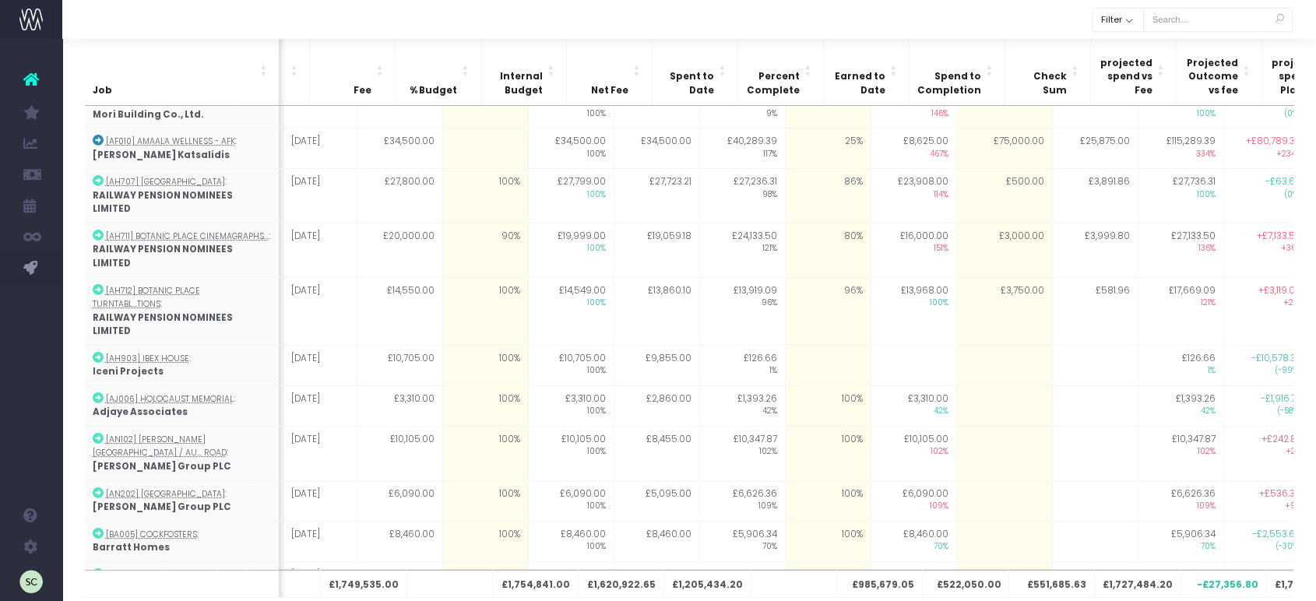
scroll to position [0, 114]
